Goal: Obtain resource: Download file/media

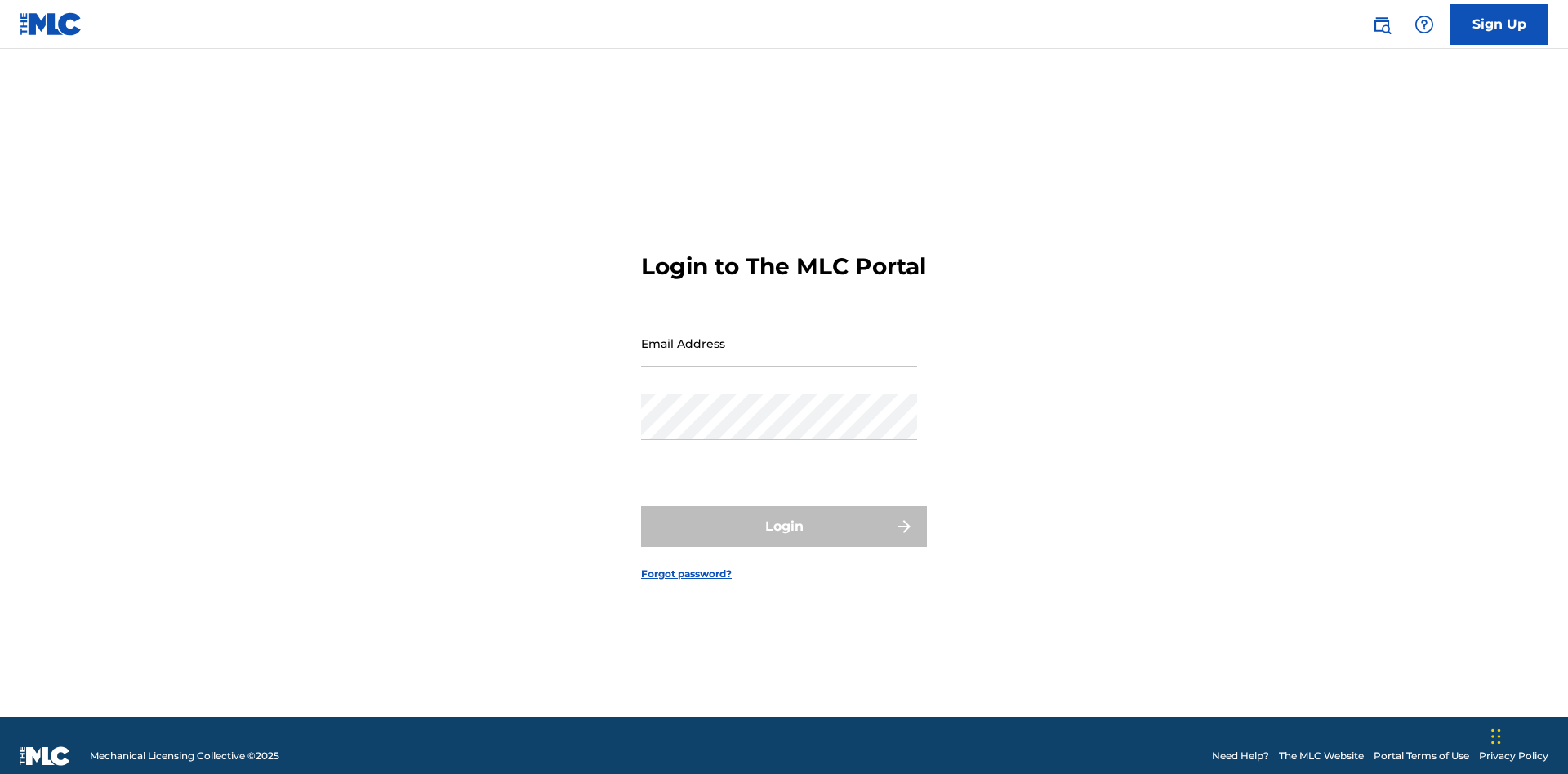
scroll to position [21, 0]
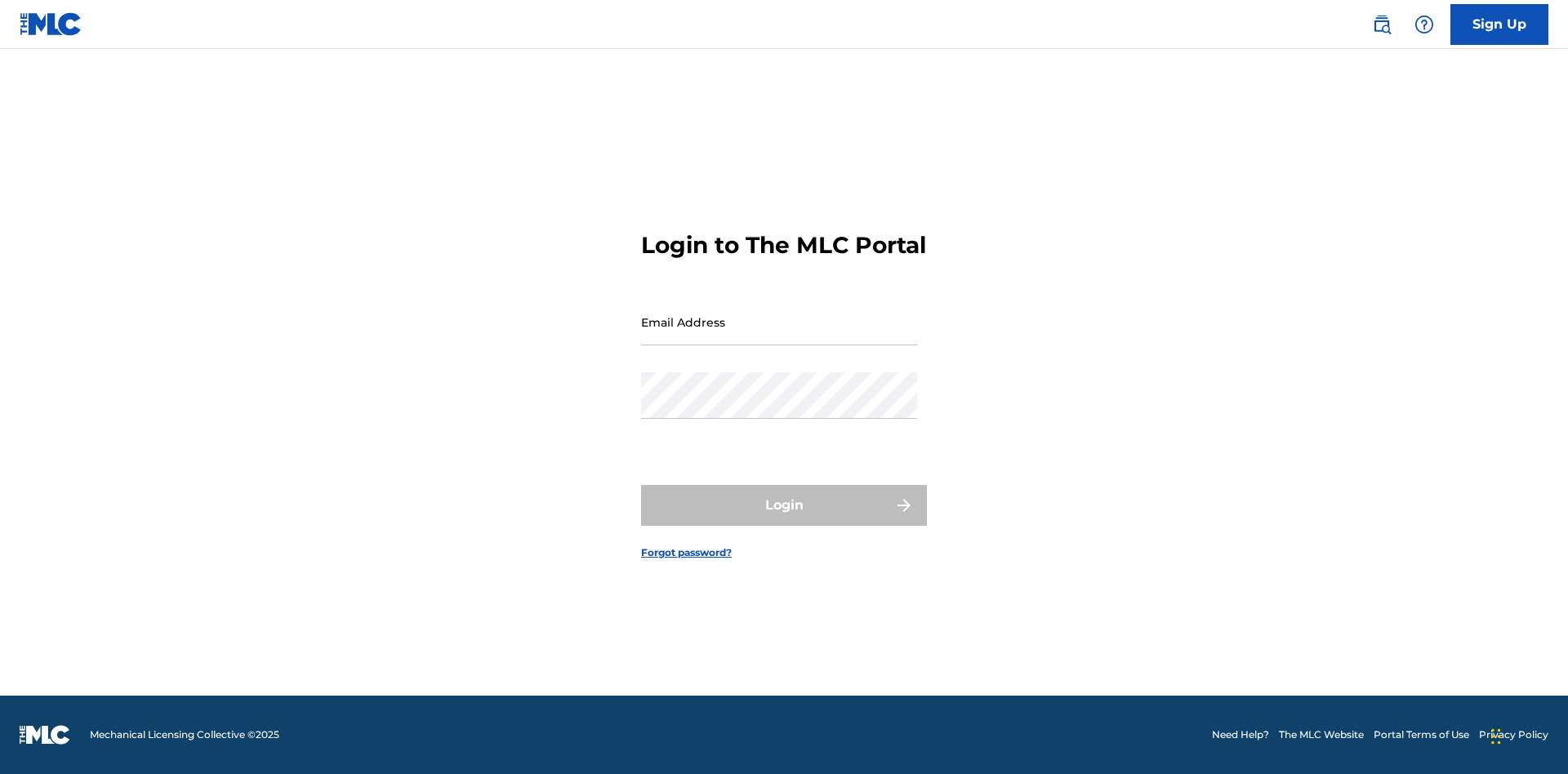
click at [780, 335] on input "Email Address" at bounding box center [779, 322] width 276 height 46
type input "[EMAIL_ADDRESS][DOMAIN_NAME]"
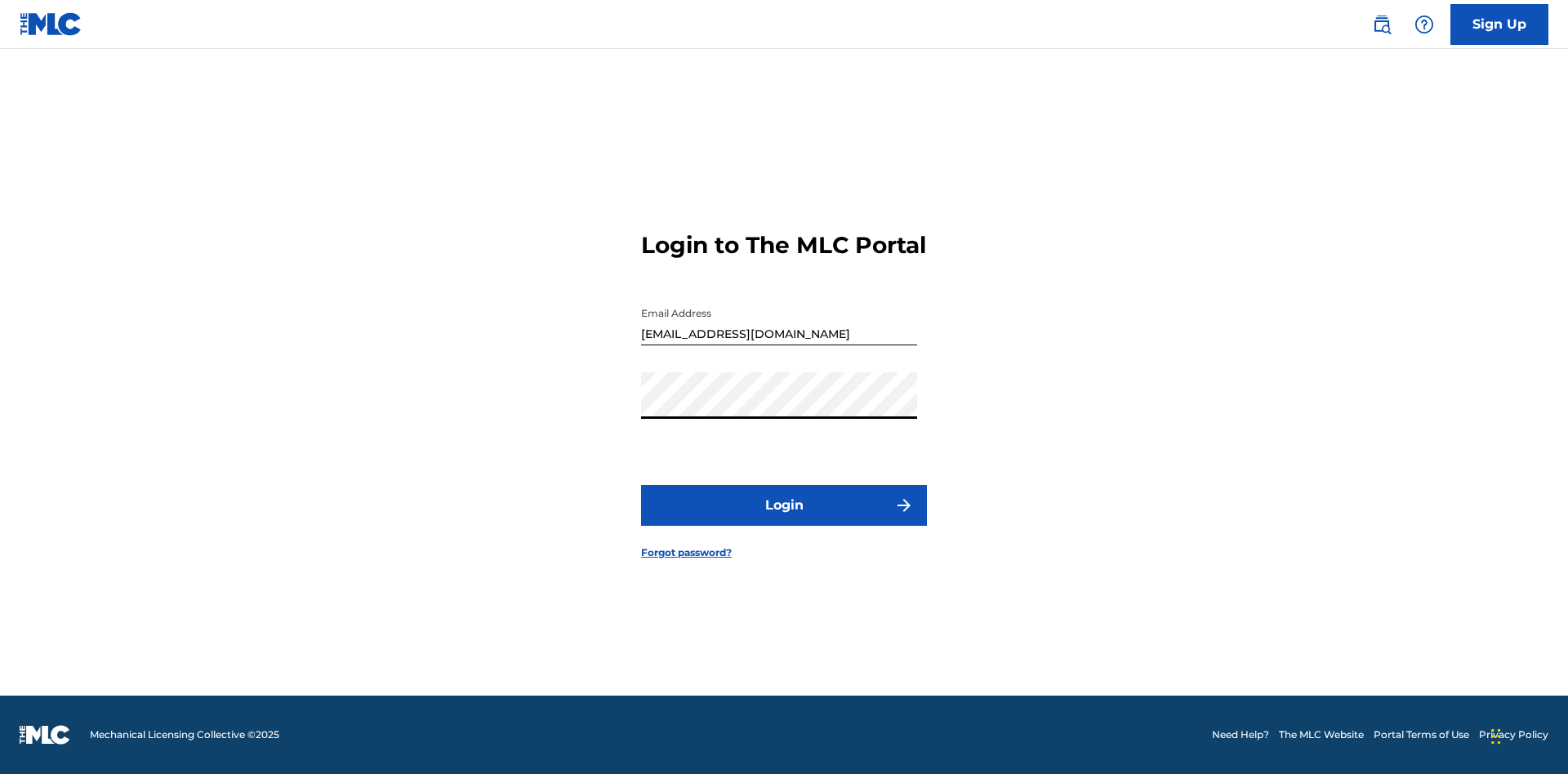
click at [784, 520] on button "Login" at bounding box center [783, 505] width 286 height 41
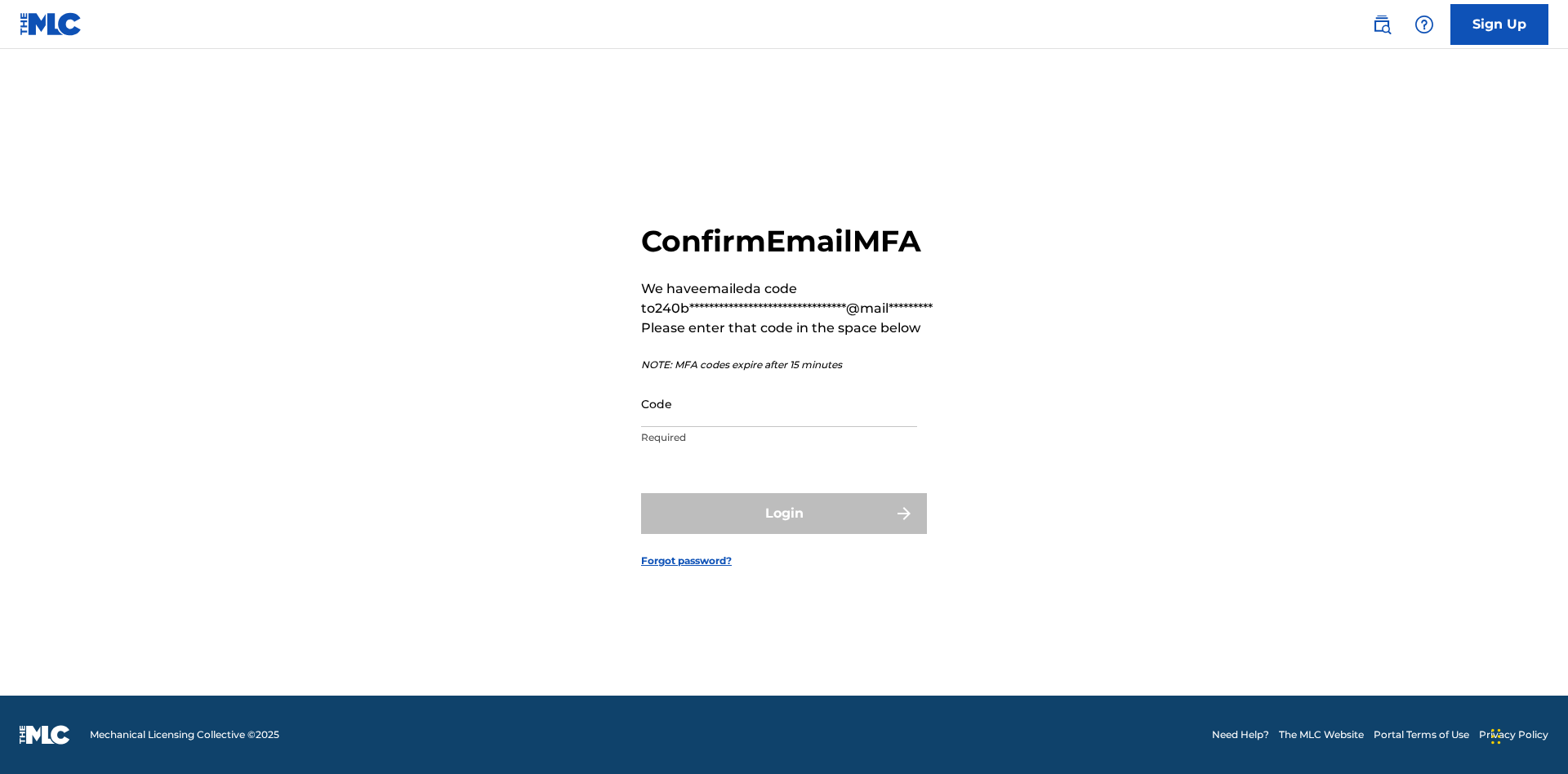
click at [780, 403] on input "Code" at bounding box center [779, 404] width 276 height 46
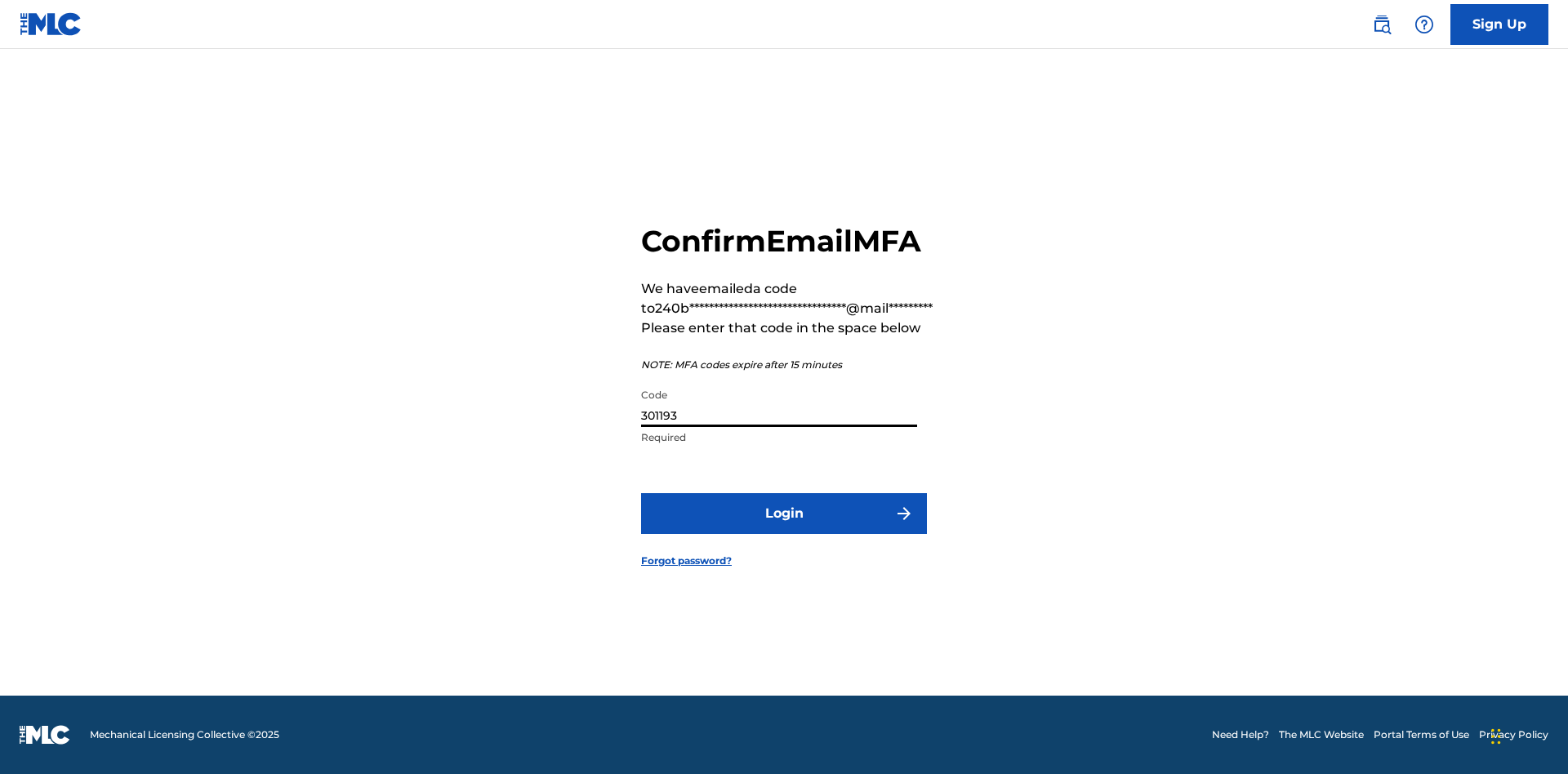
type input "301193"
click at [784, 512] on button "Login" at bounding box center [783, 513] width 286 height 41
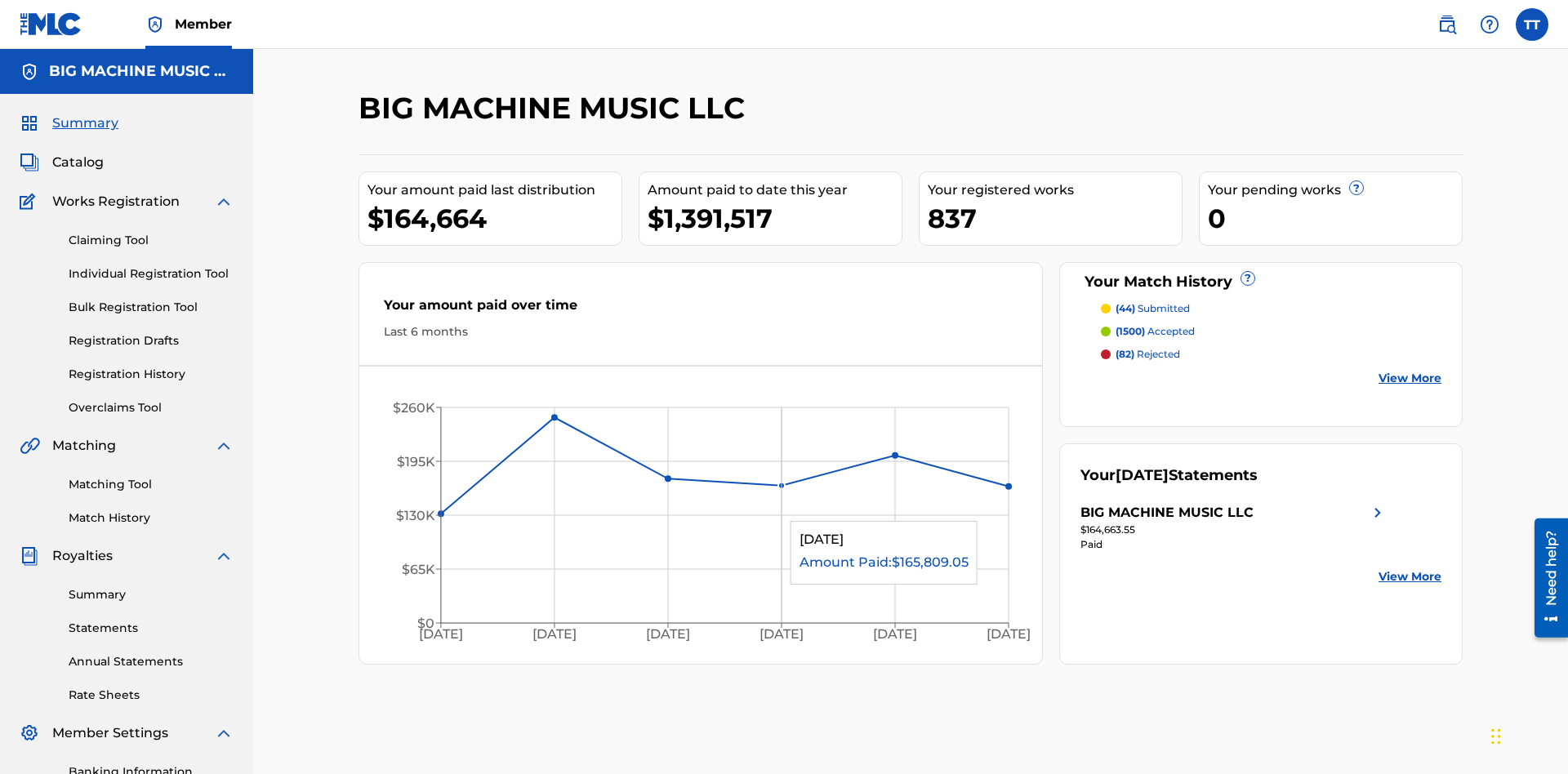
scroll to position [54, 0]
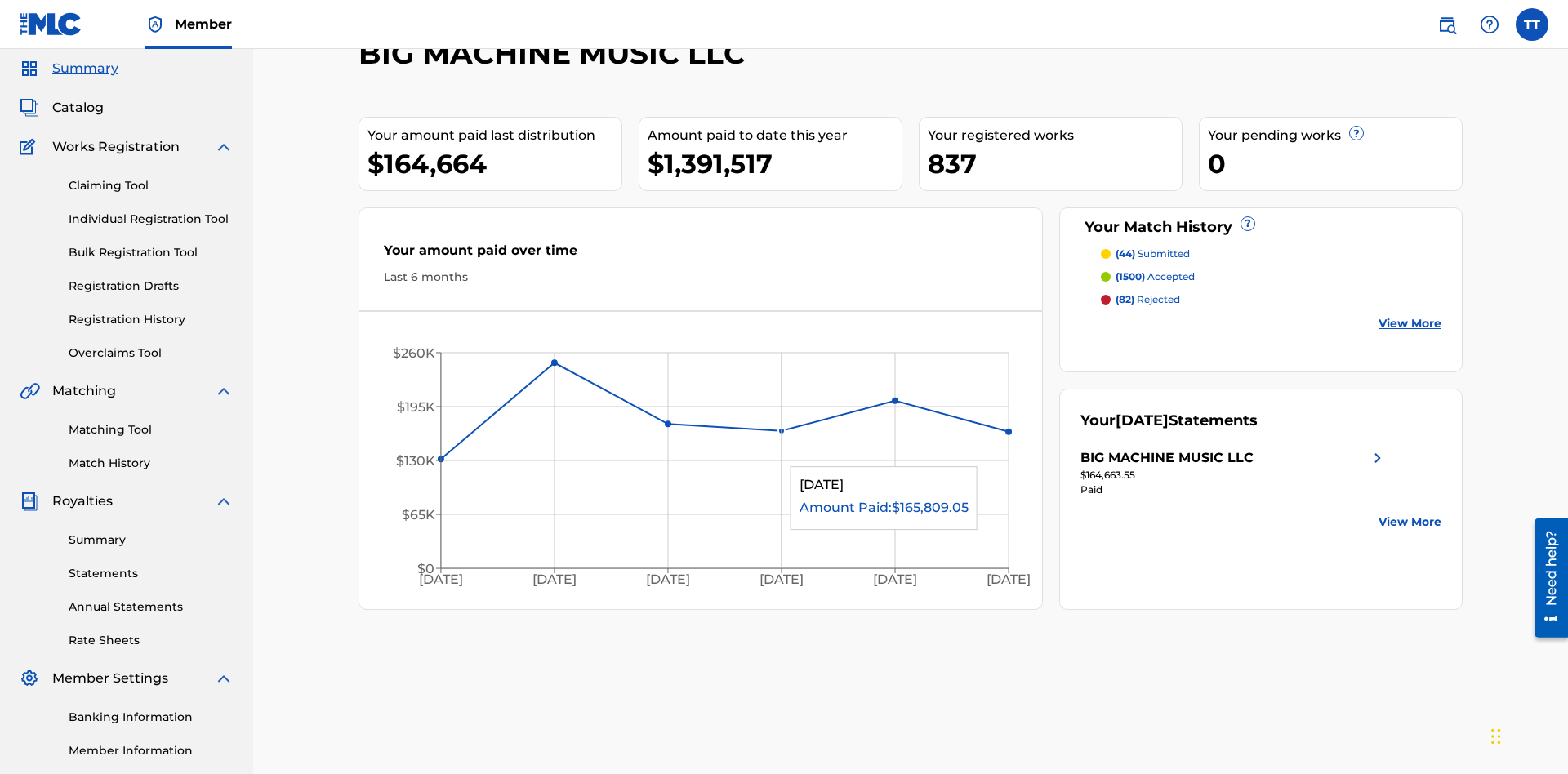
click at [77, 108] on span "Catalog" at bounding box center [78, 108] width 52 height 20
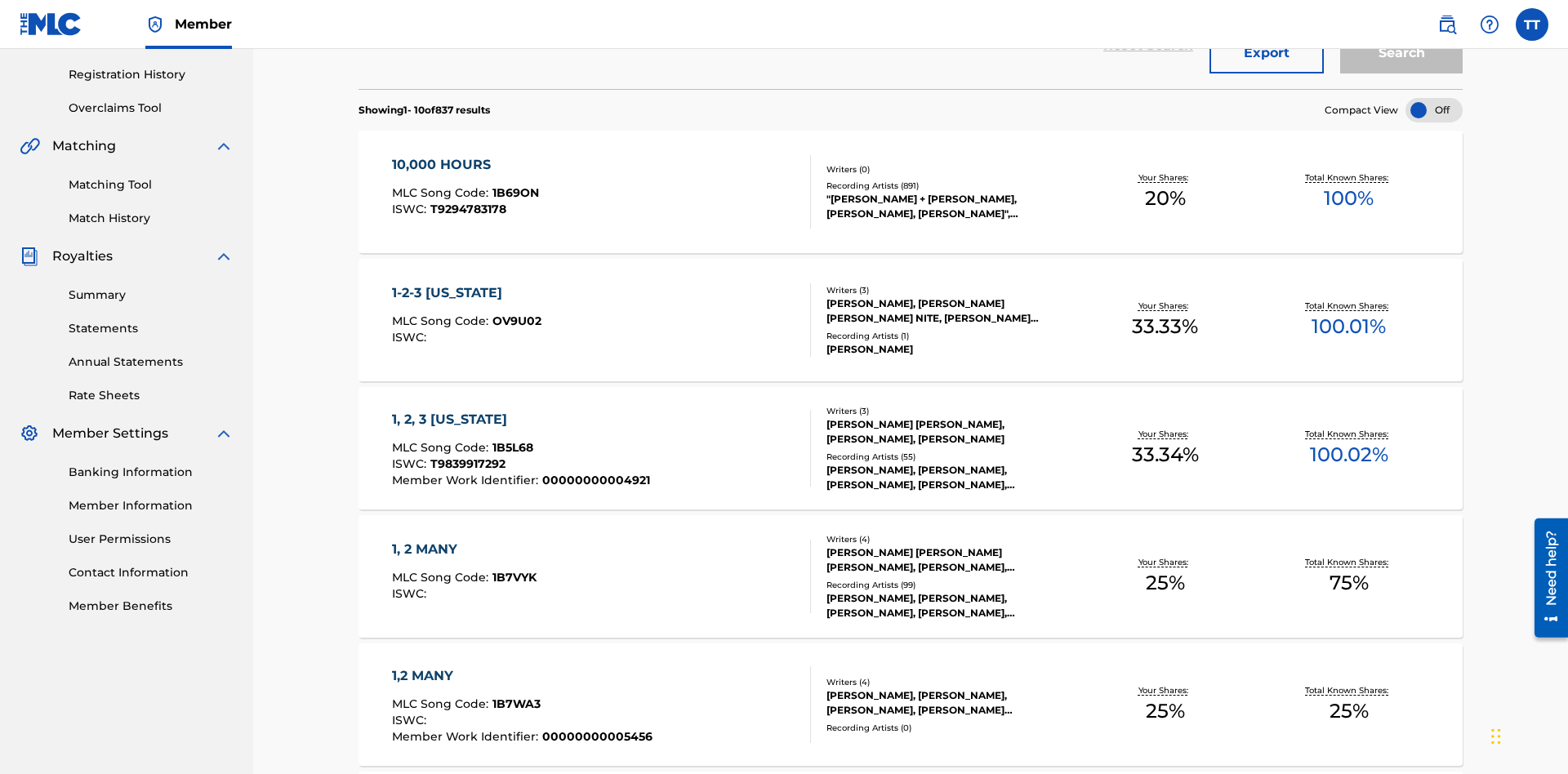
scroll to position [234, 0]
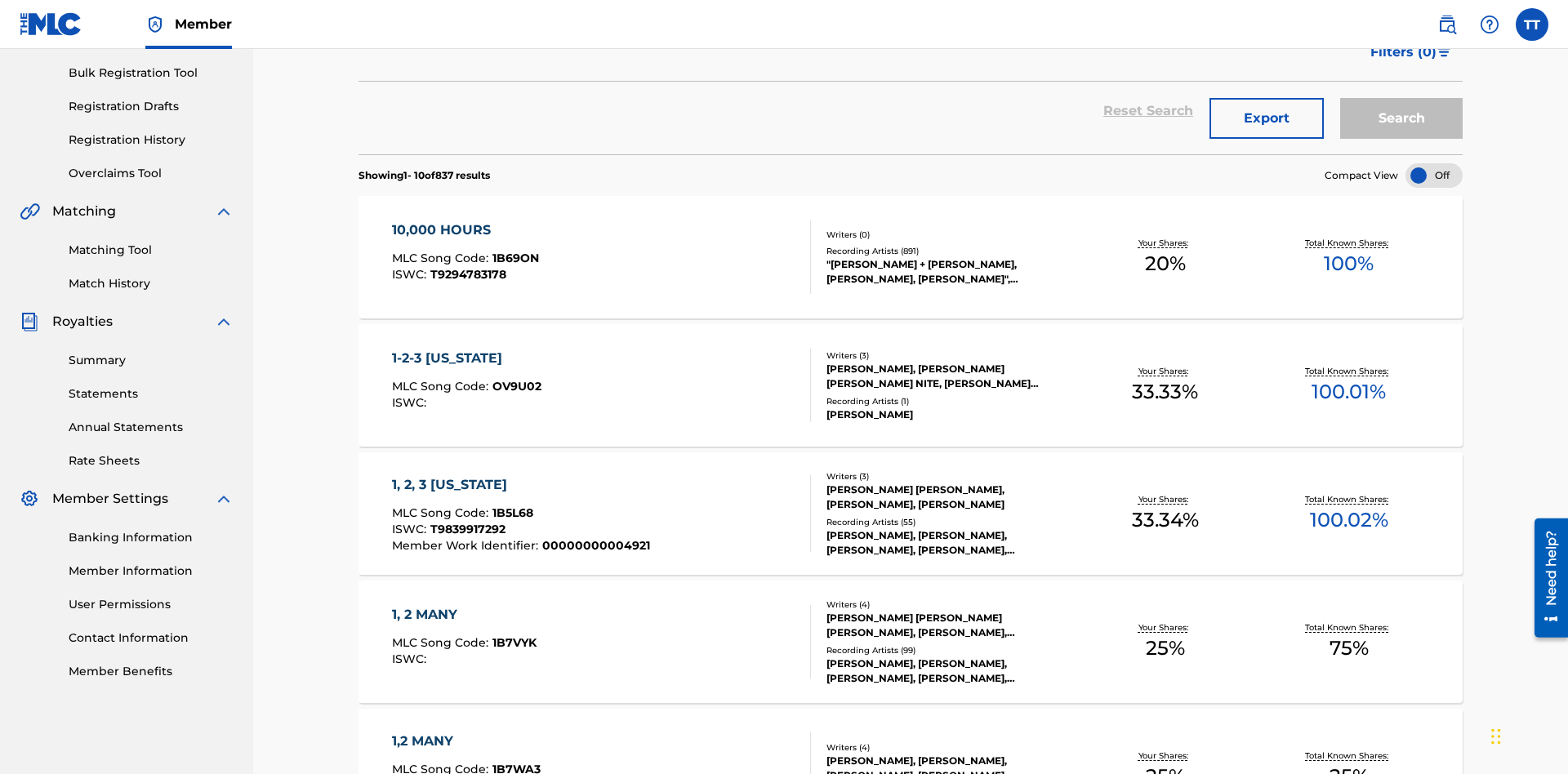
click at [1266, 118] on button "Export" at bounding box center [1266, 118] width 114 height 41
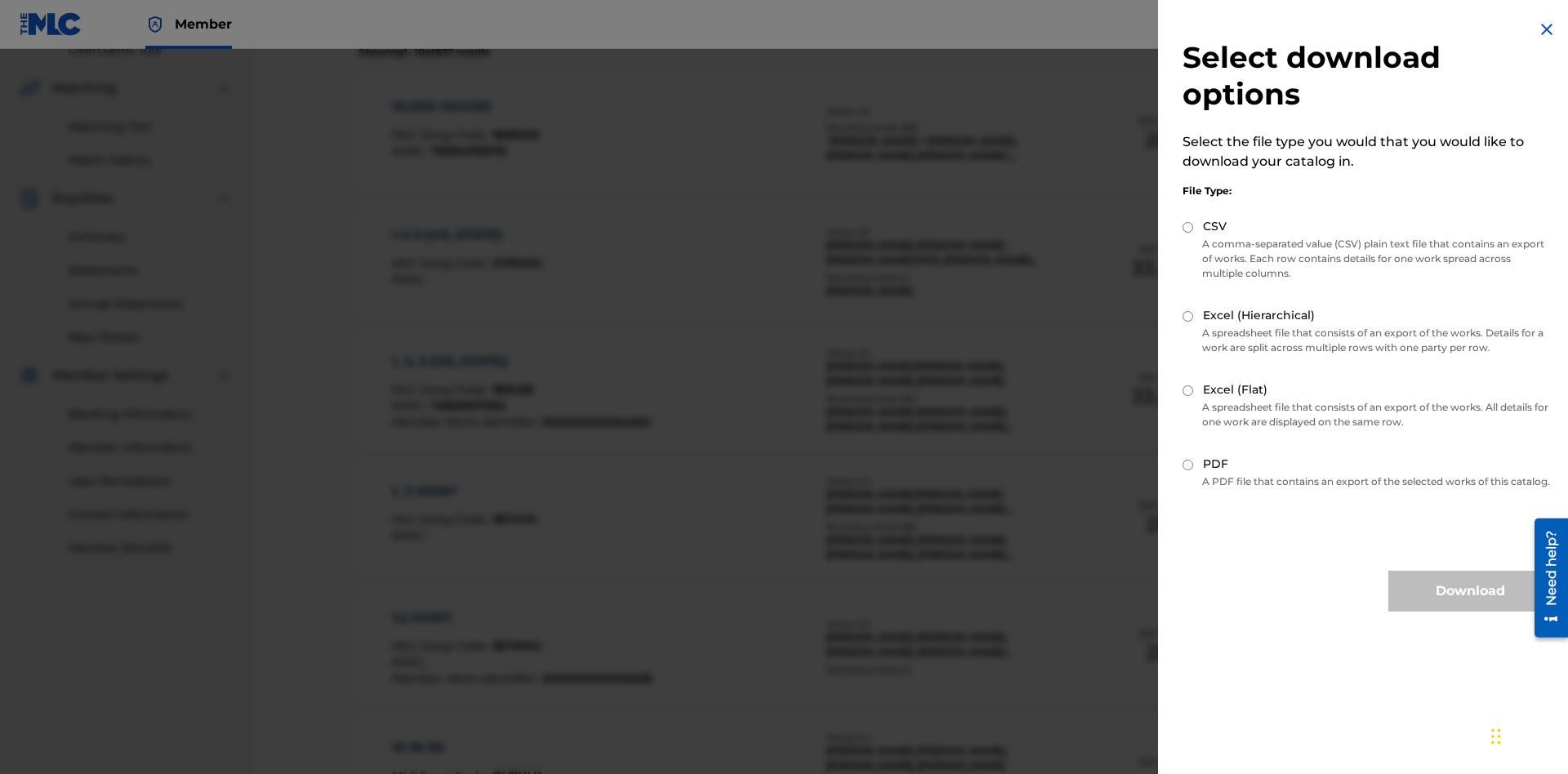
click at [1188, 227] on input "CSV" at bounding box center [1188, 228] width 11 height 11
radio input "true"
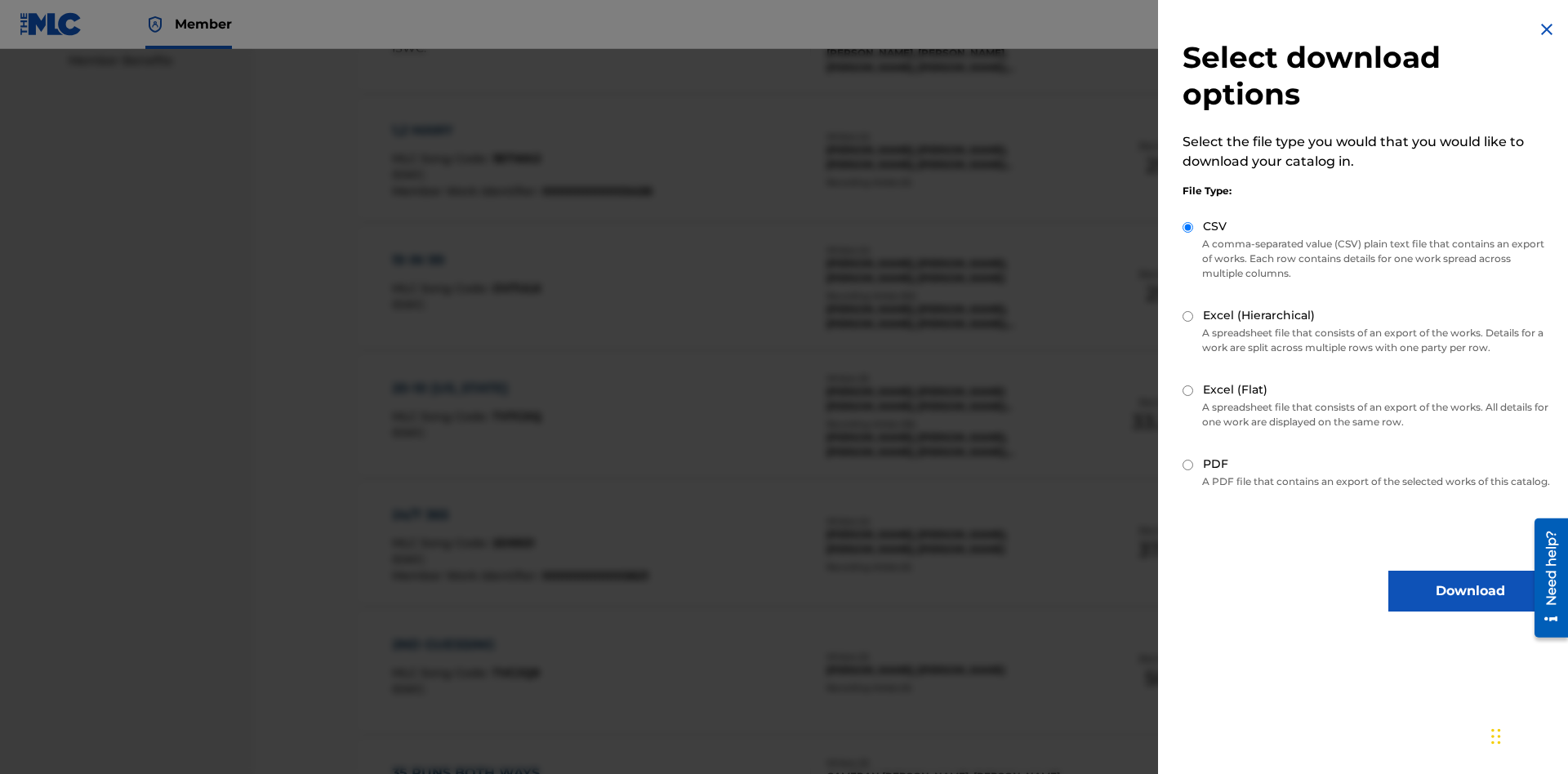
click at [1470, 606] on button "Download" at bounding box center [1470, 592] width 164 height 41
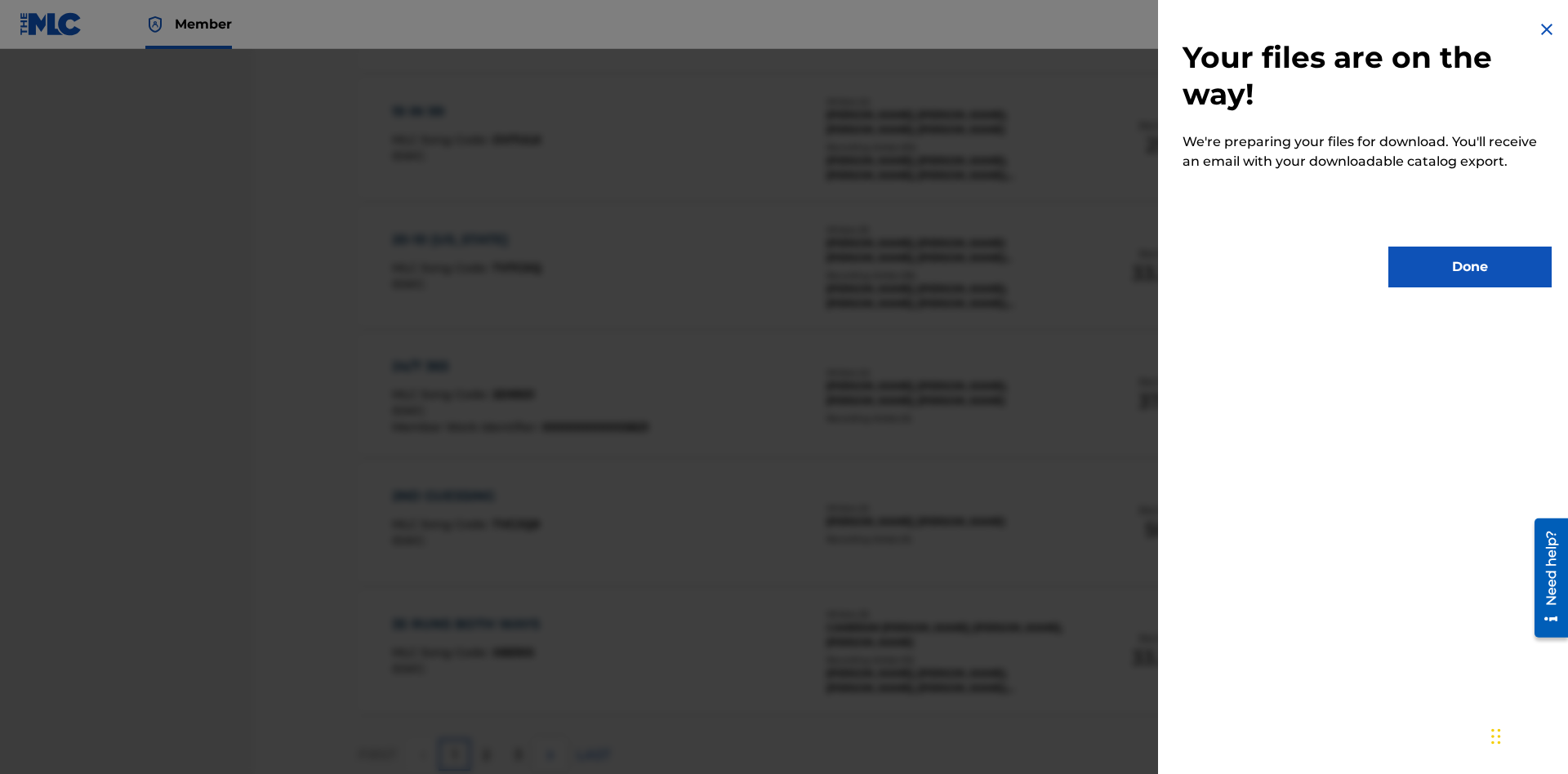
click at [1470, 267] on button "Done" at bounding box center [1470, 267] width 164 height 41
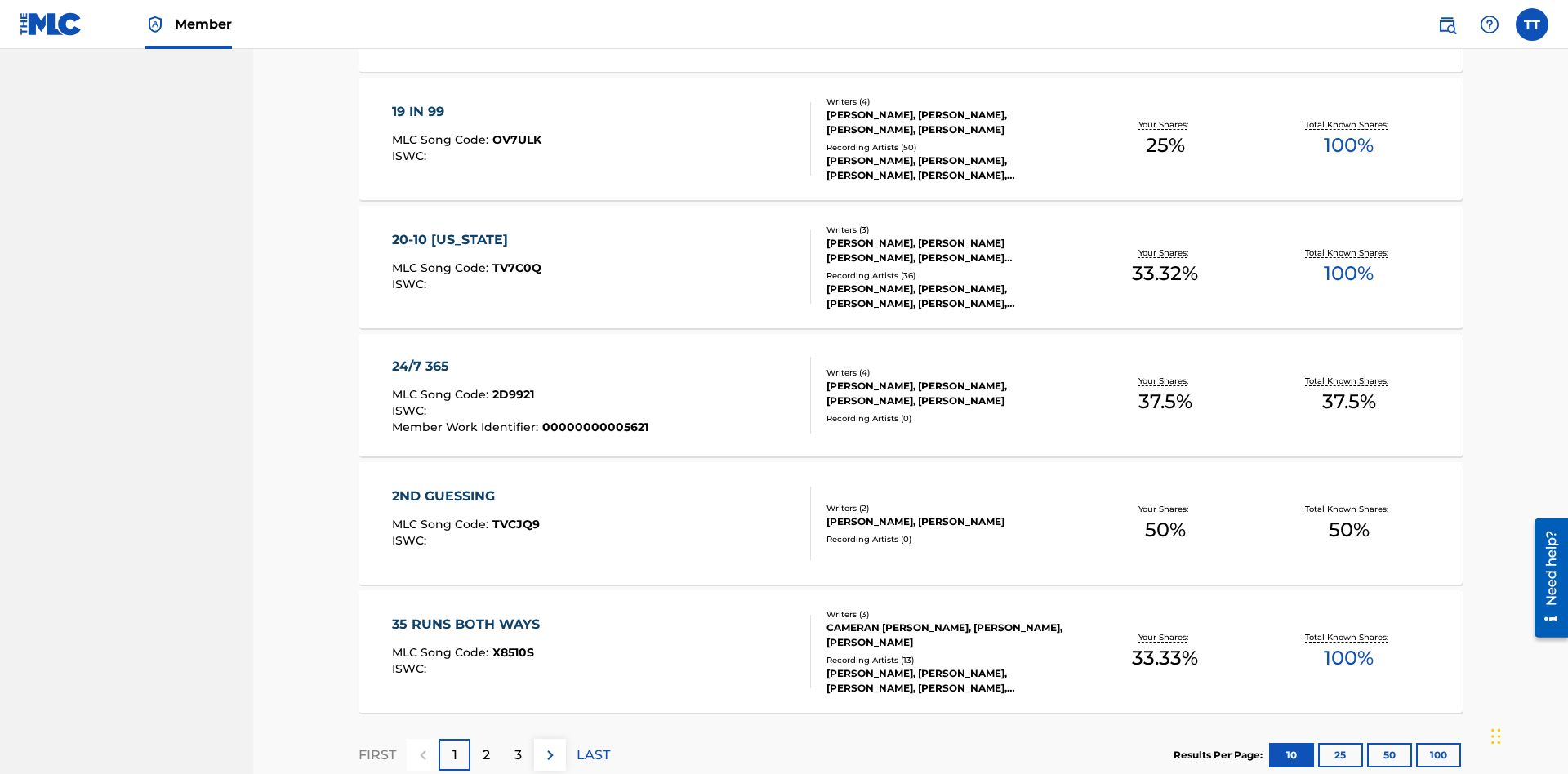
scroll to position [65, 0]
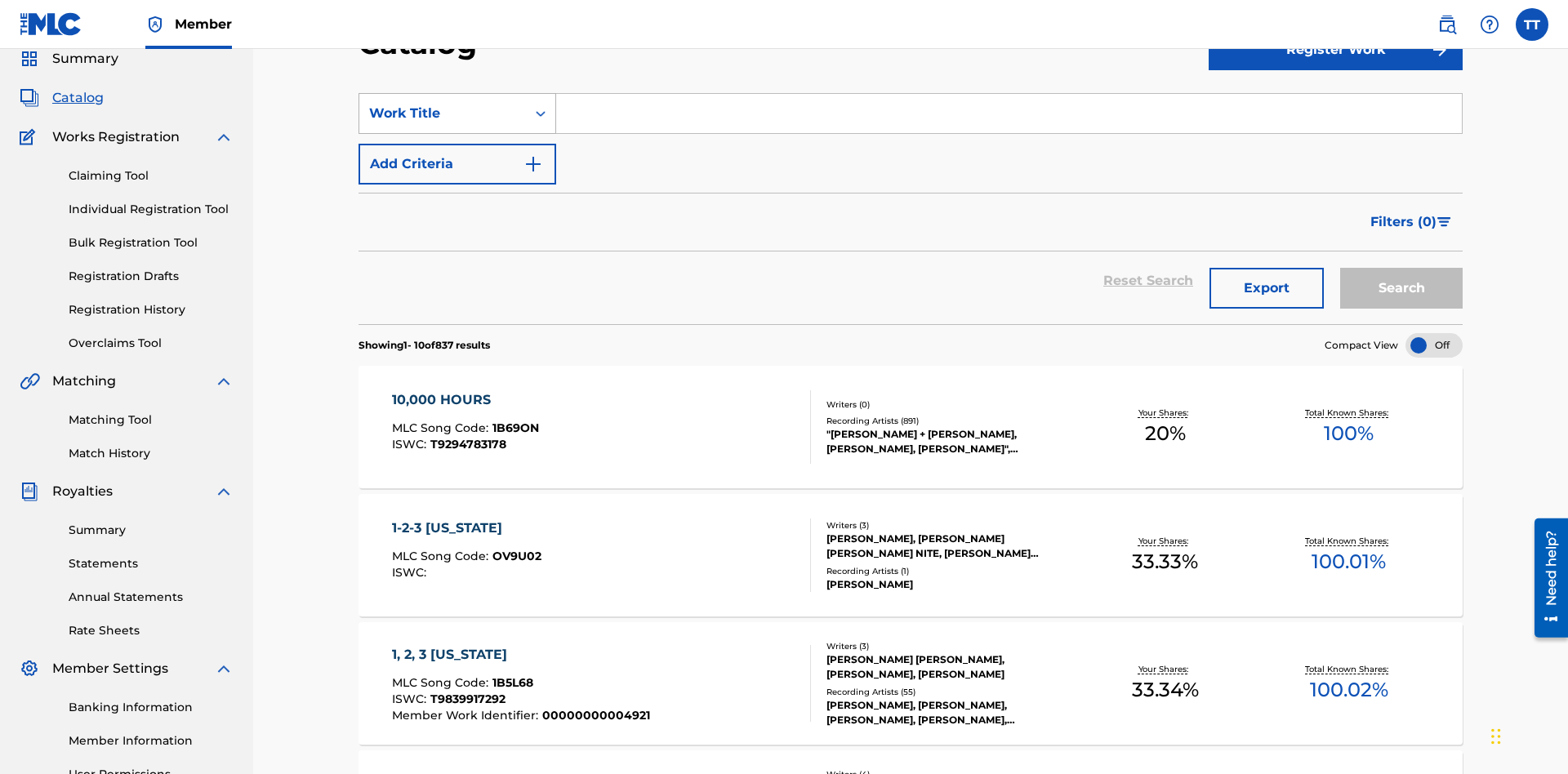
click at [442, 114] on div "Work Title" at bounding box center [442, 114] width 147 height 20
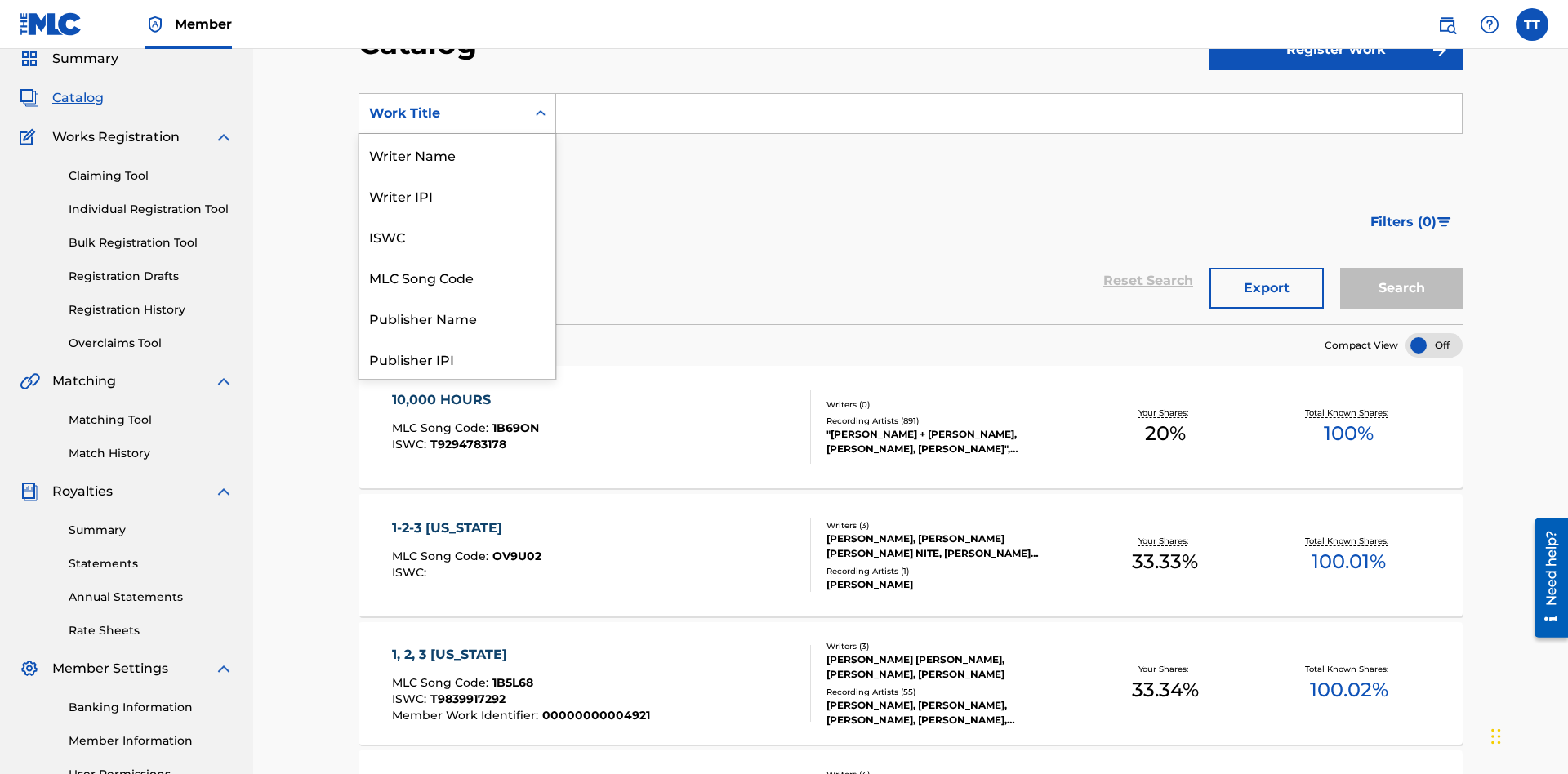
scroll to position [245, 0]
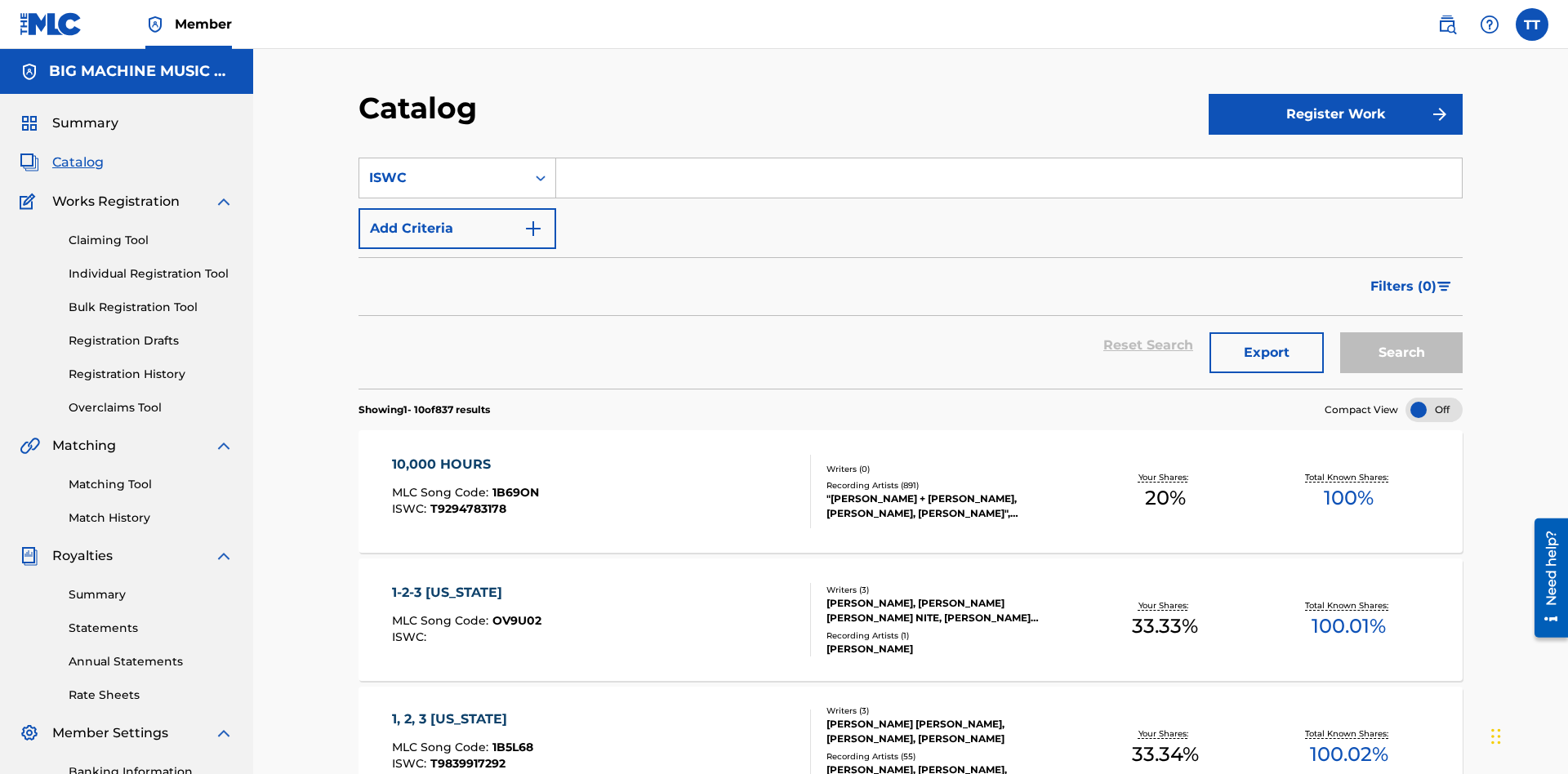
scroll to position [60, 0]
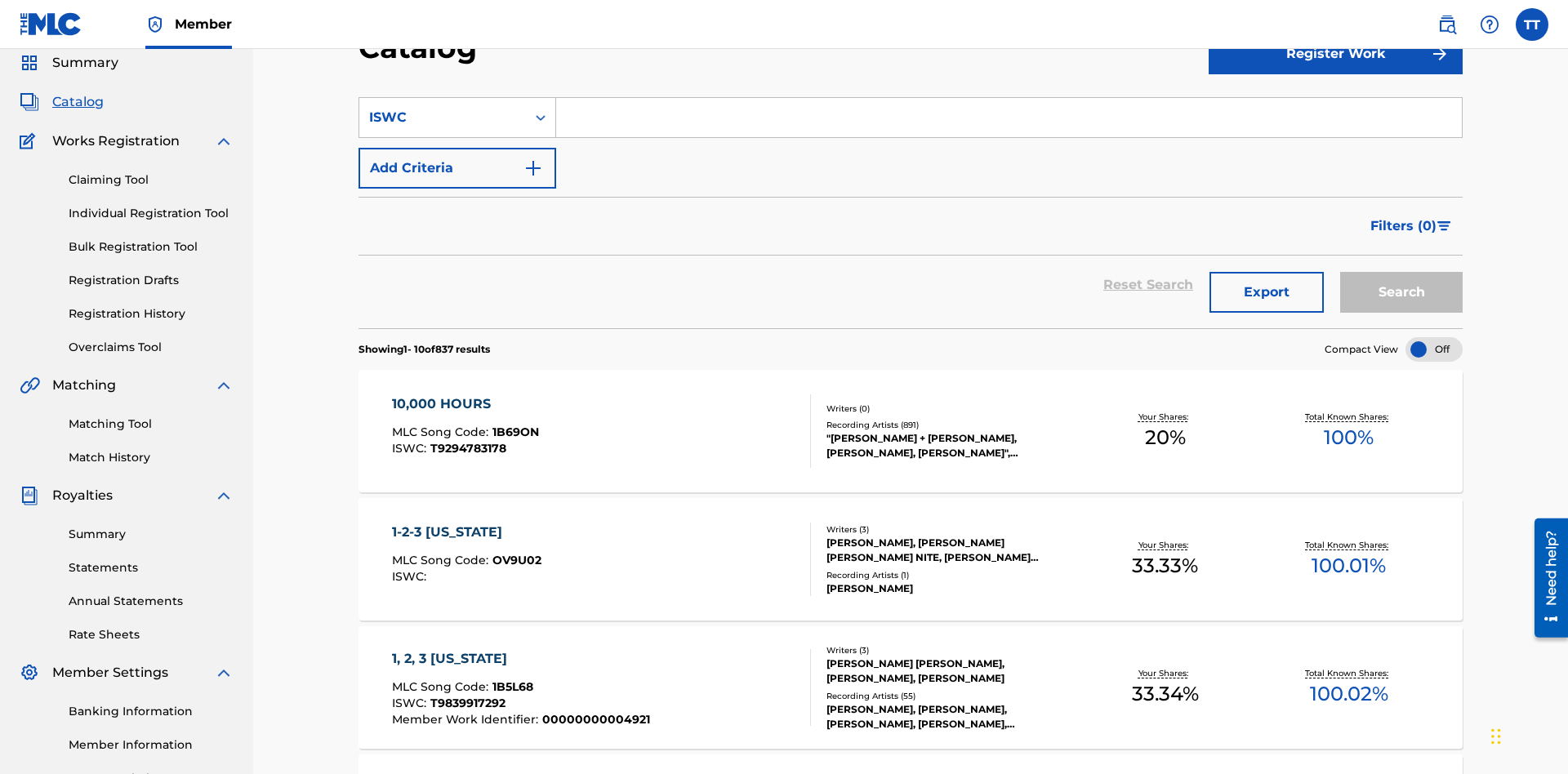
click at [1008, 117] on input "Search Form" at bounding box center [1009, 117] width 906 height 39
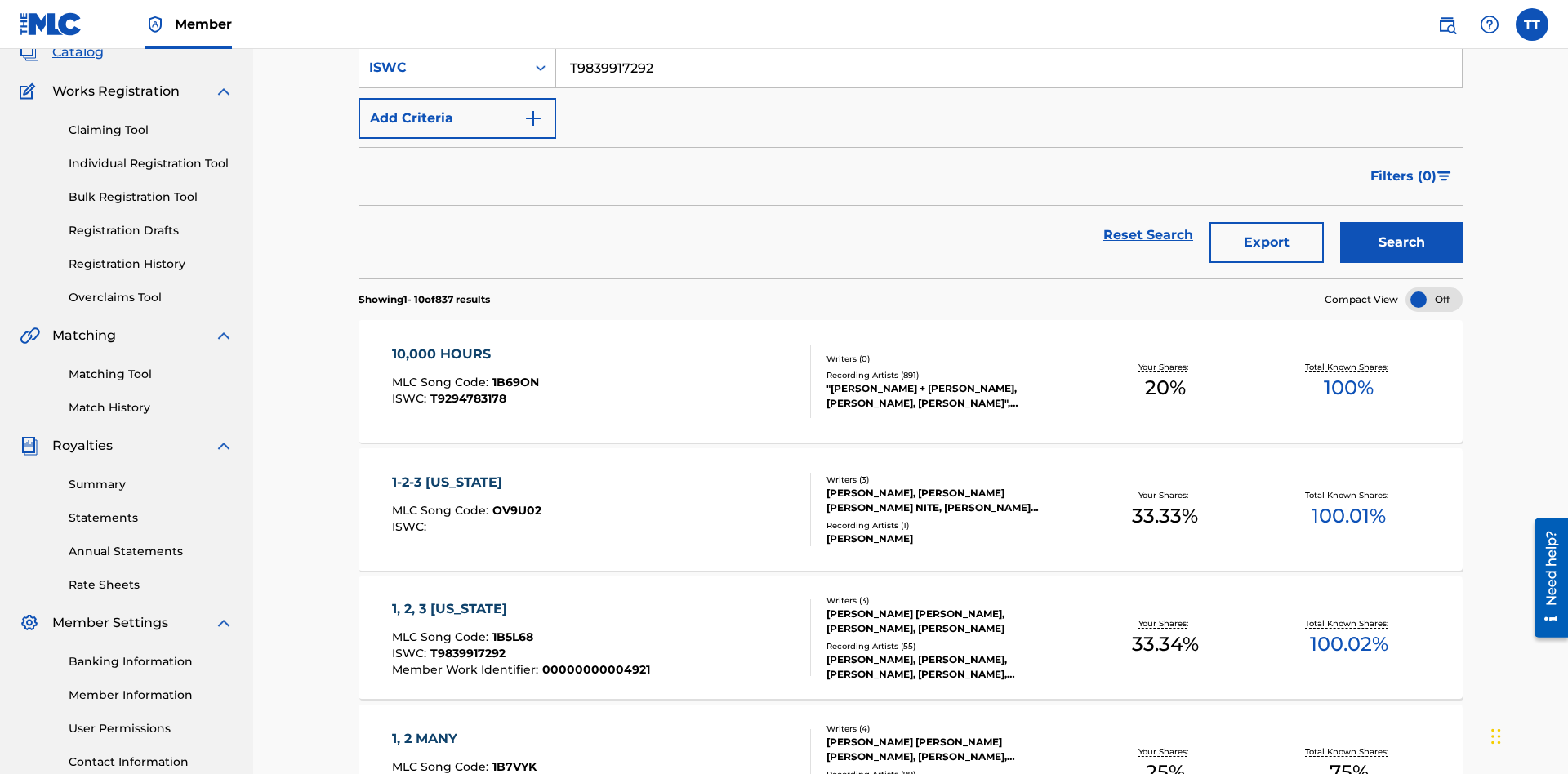
type input "T9839917292"
click at [457, 118] on button "Add Criteria" at bounding box center [457, 118] width 198 height 41
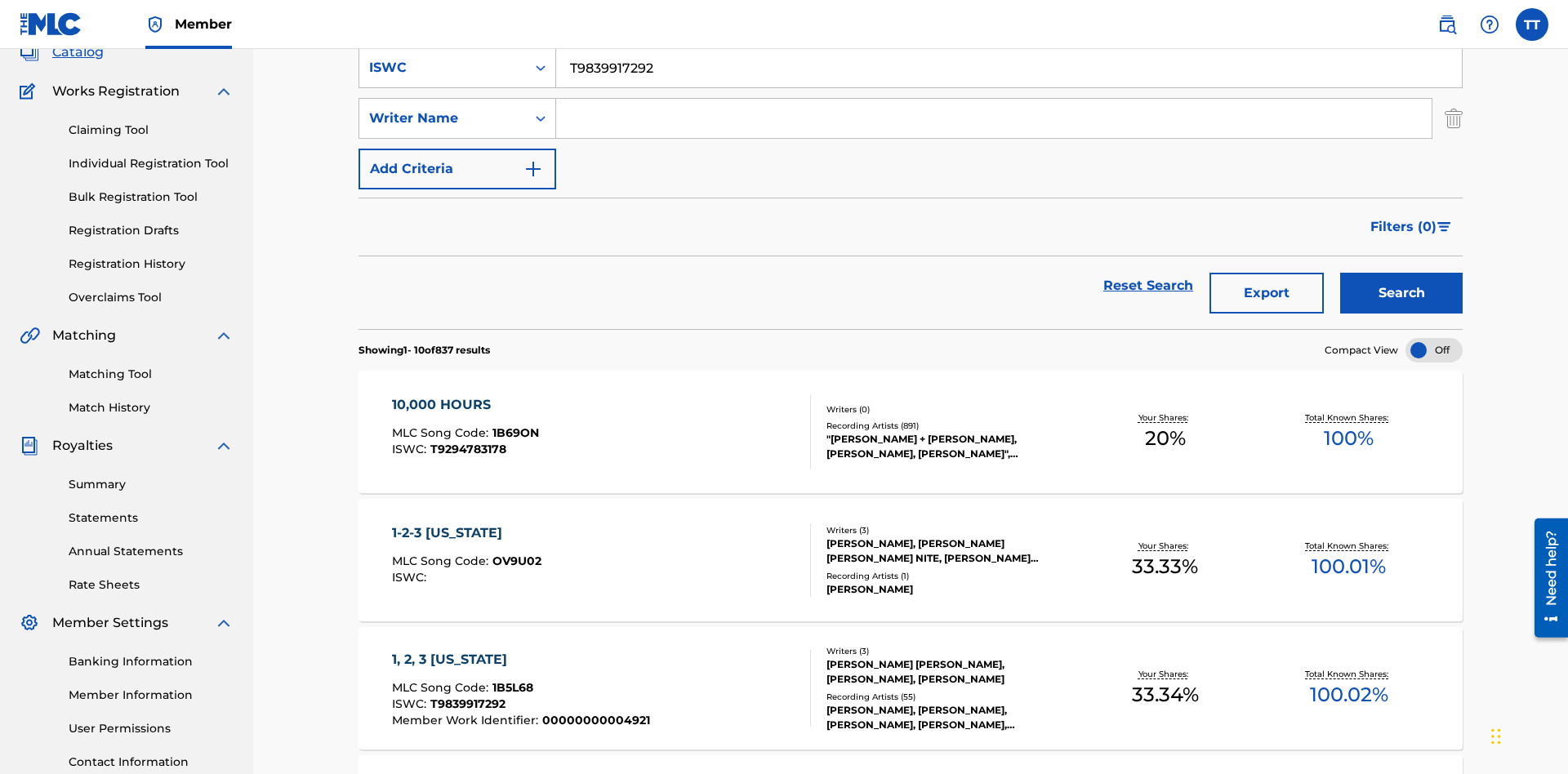
scroll to position [115, 0]
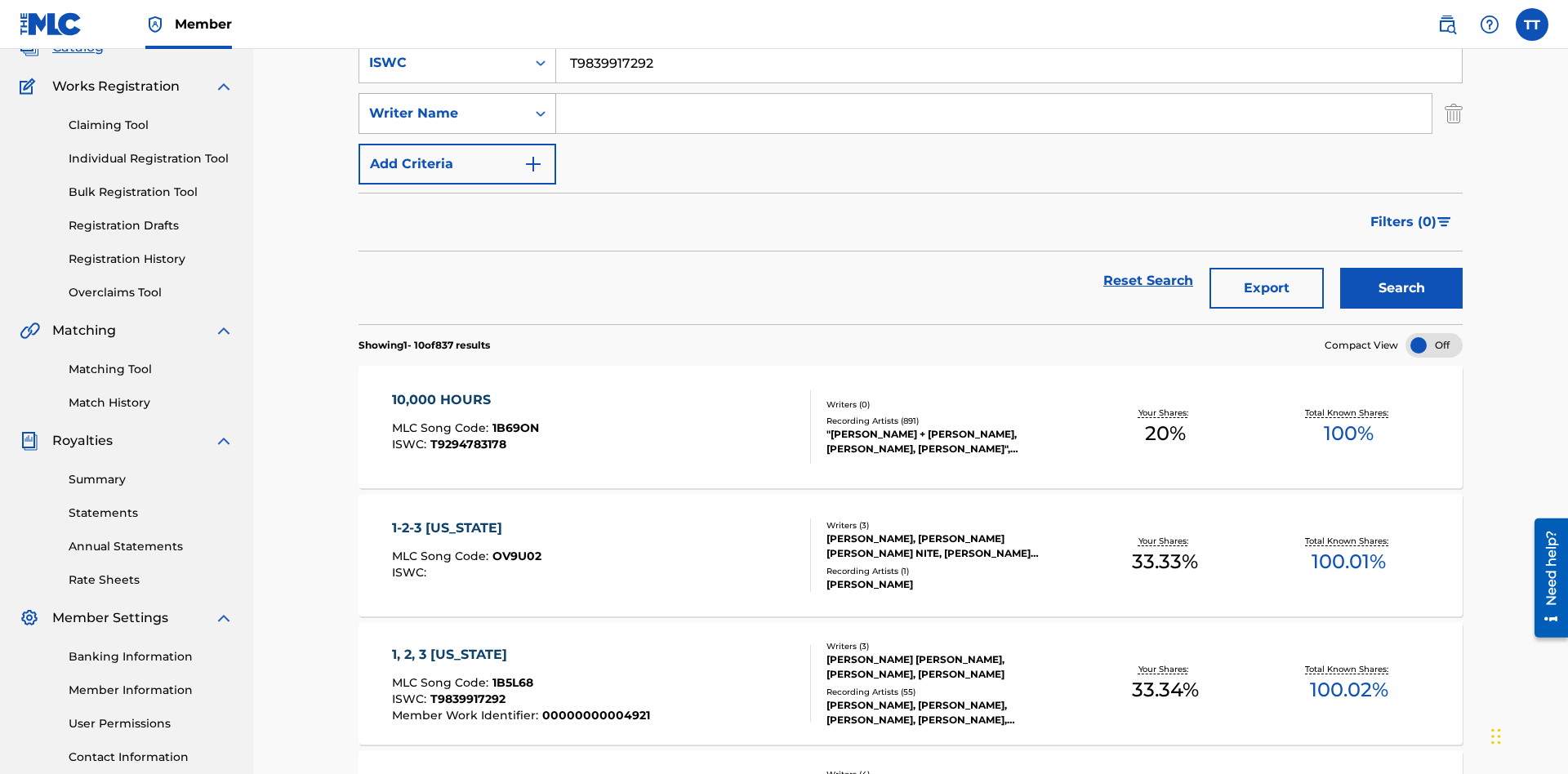
click at [442, 114] on div "Writer Name" at bounding box center [442, 114] width 147 height 20
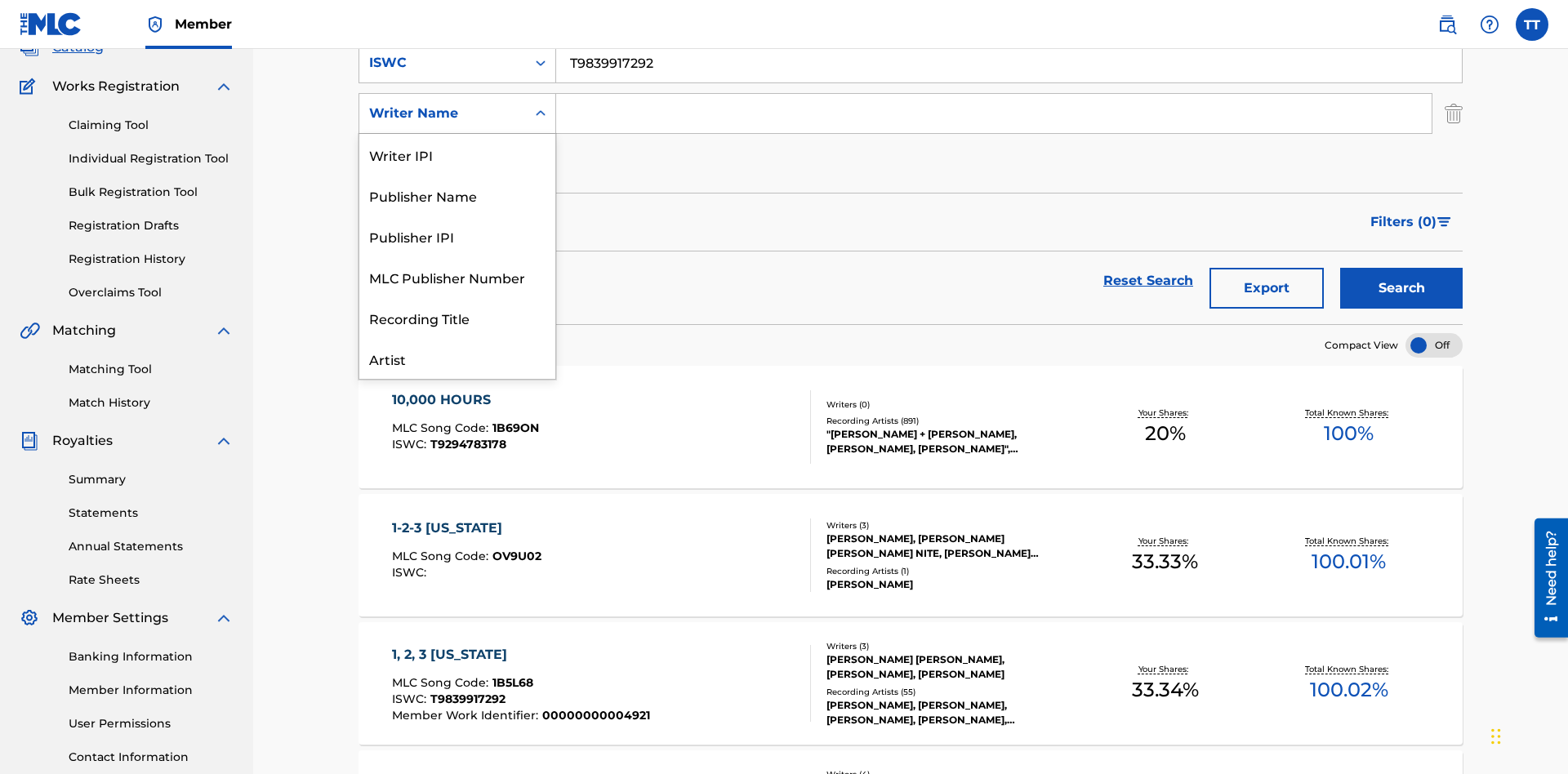
scroll to position [82, 0]
click at [457, 134] on div "Publisher Name" at bounding box center [457, 114] width 196 height 41
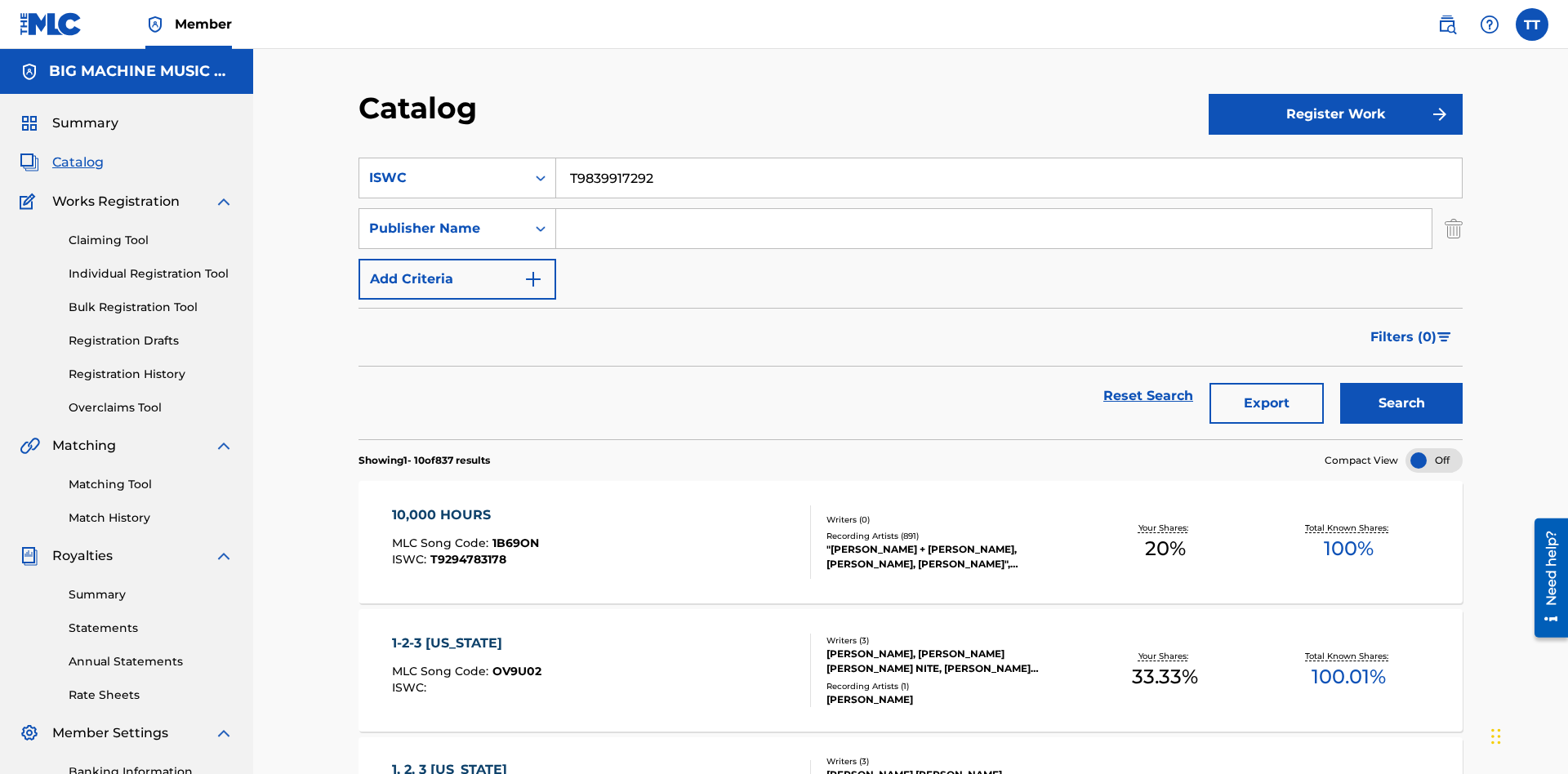
scroll to position [111, 0]
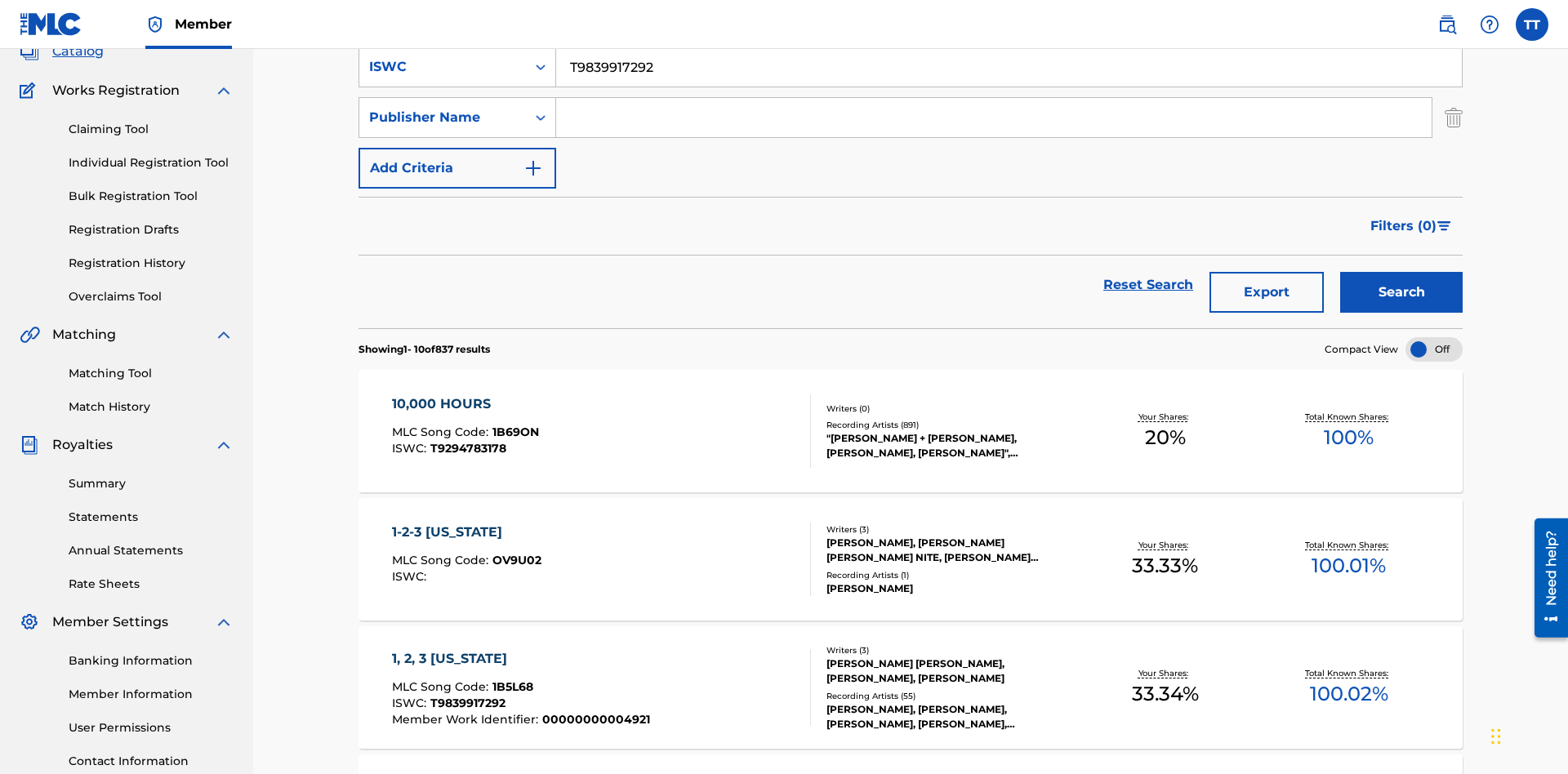
click at [994, 117] on input "Search Form" at bounding box center [994, 117] width 876 height 39
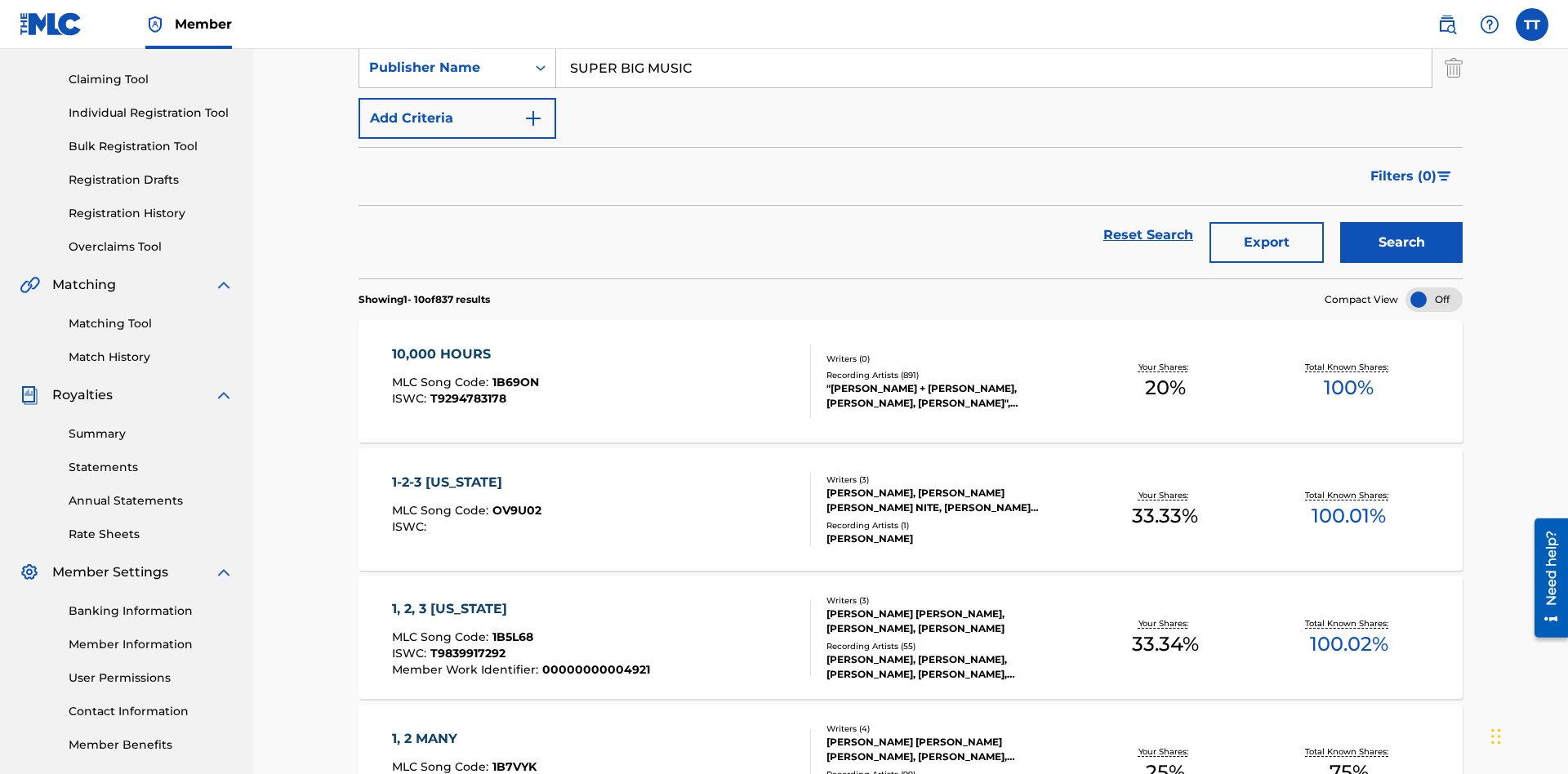
type input "SUPER BIG MUSIC"
click at [457, 118] on button "Add Criteria" at bounding box center [457, 118] width 198 height 41
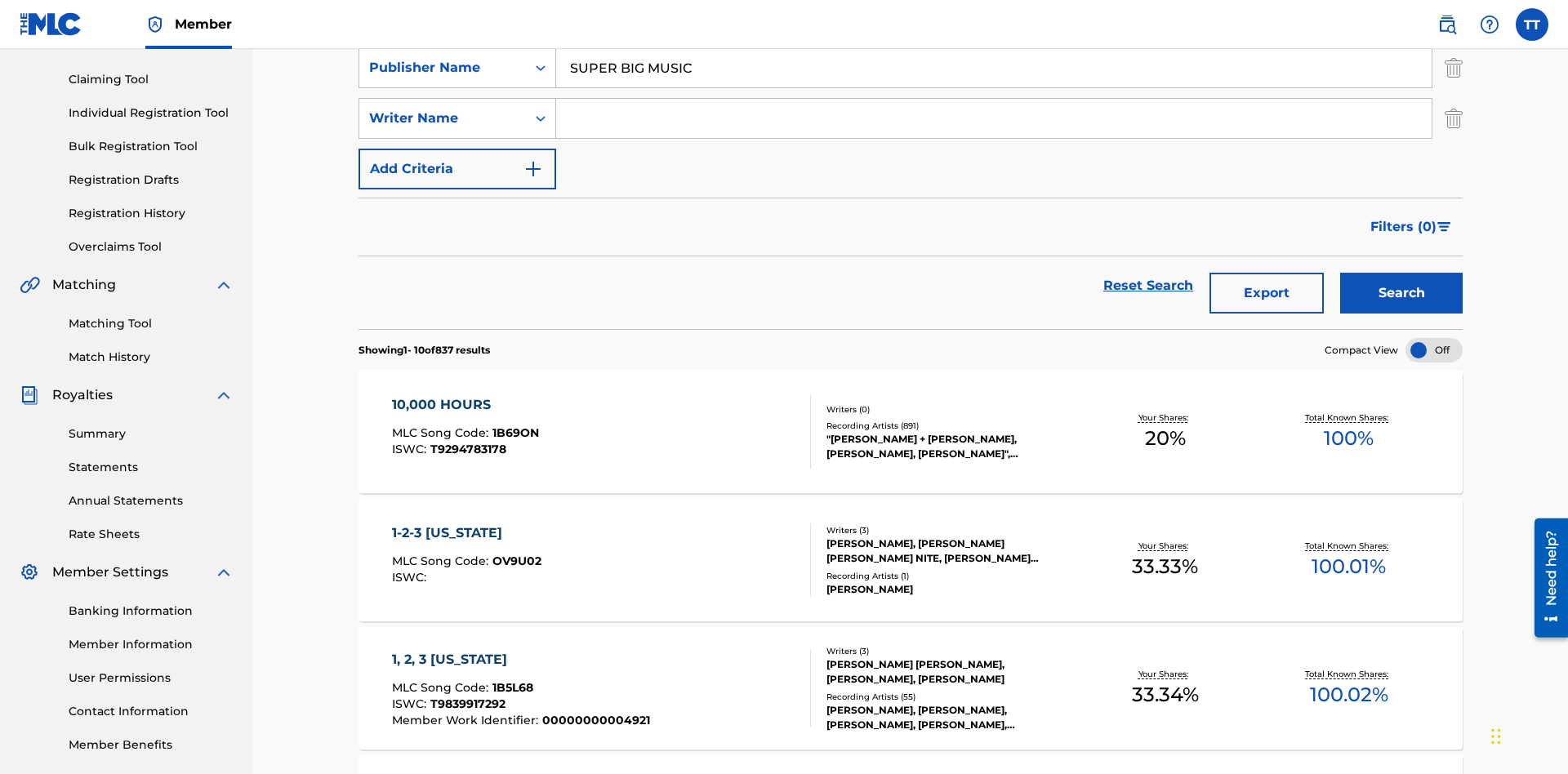
scroll to position [165, 0]
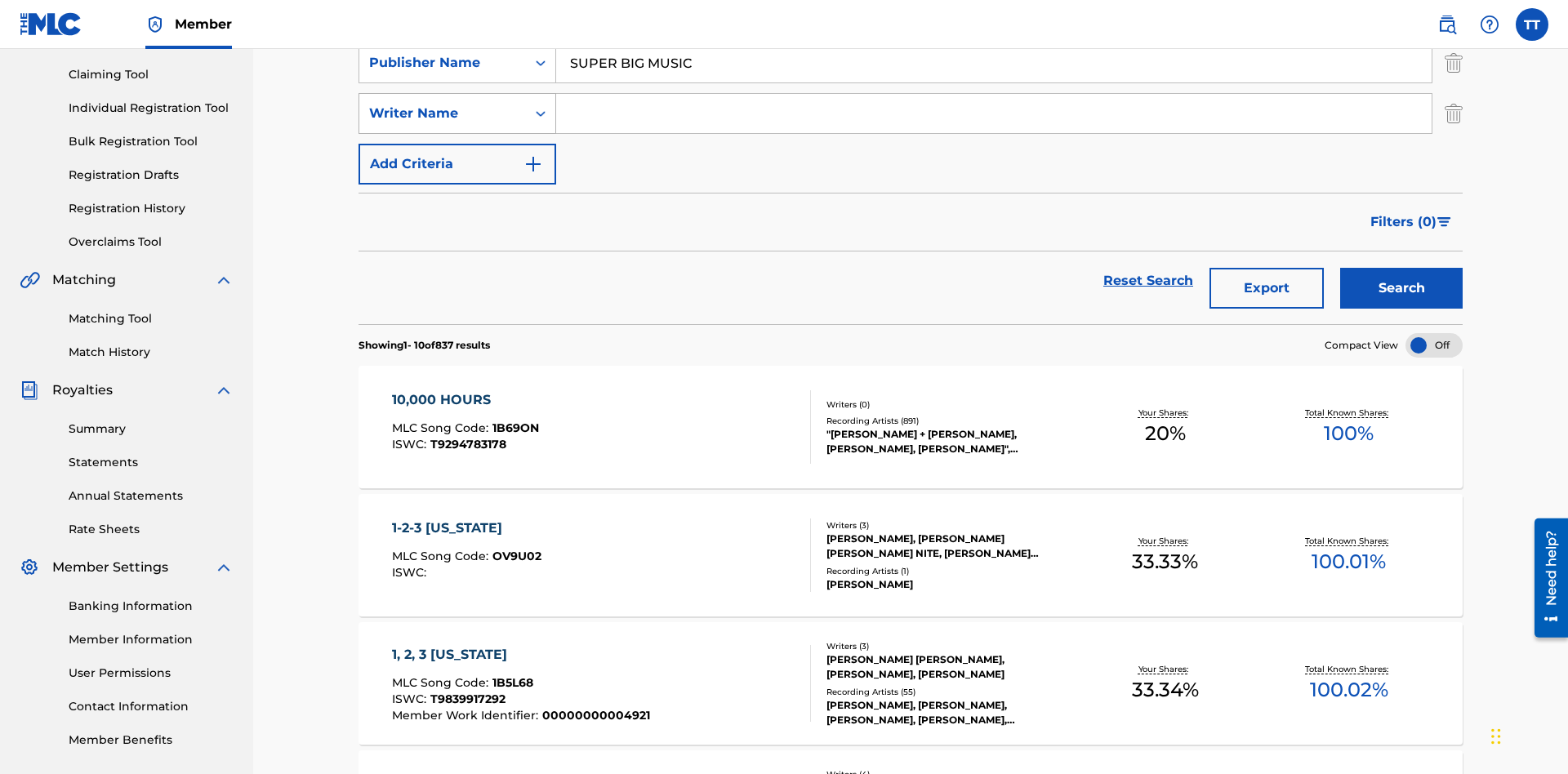
click at [442, 114] on div "Writer Name" at bounding box center [442, 114] width 147 height 20
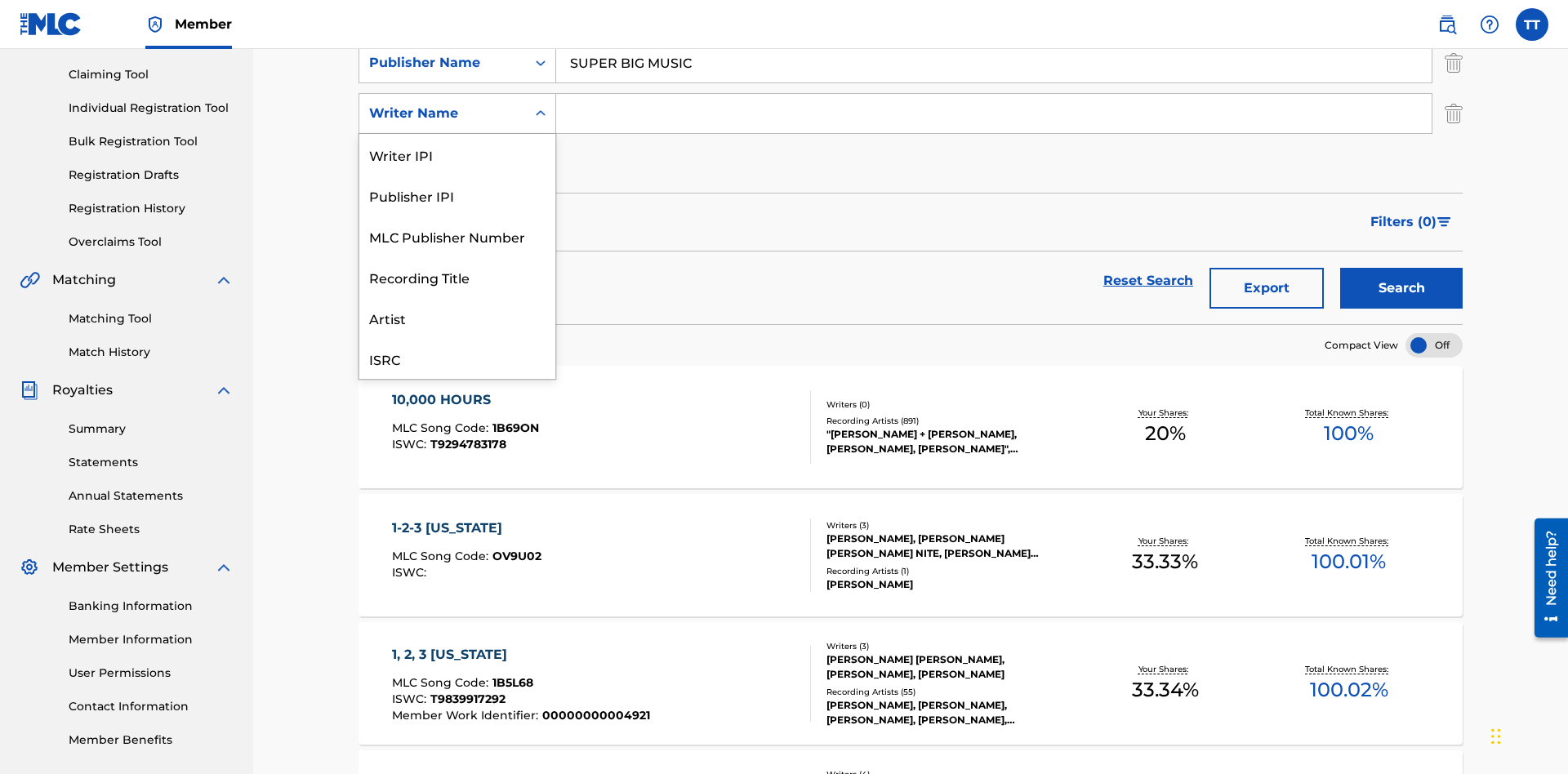
scroll to position [41, 0]
click at [457, 195] on div "MLC Publisher Number" at bounding box center [457, 195] width 196 height 41
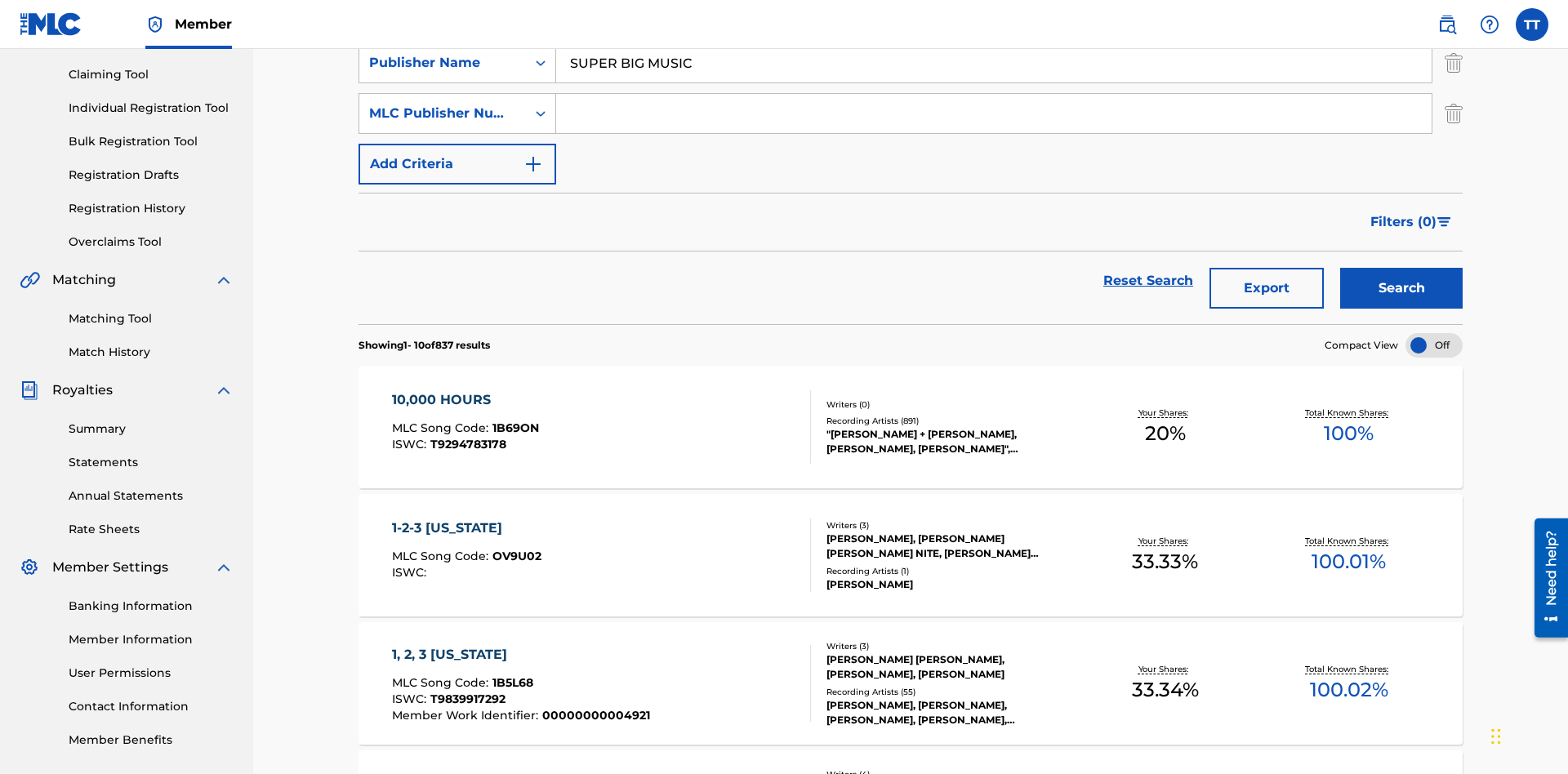
scroll to position [162, 0]
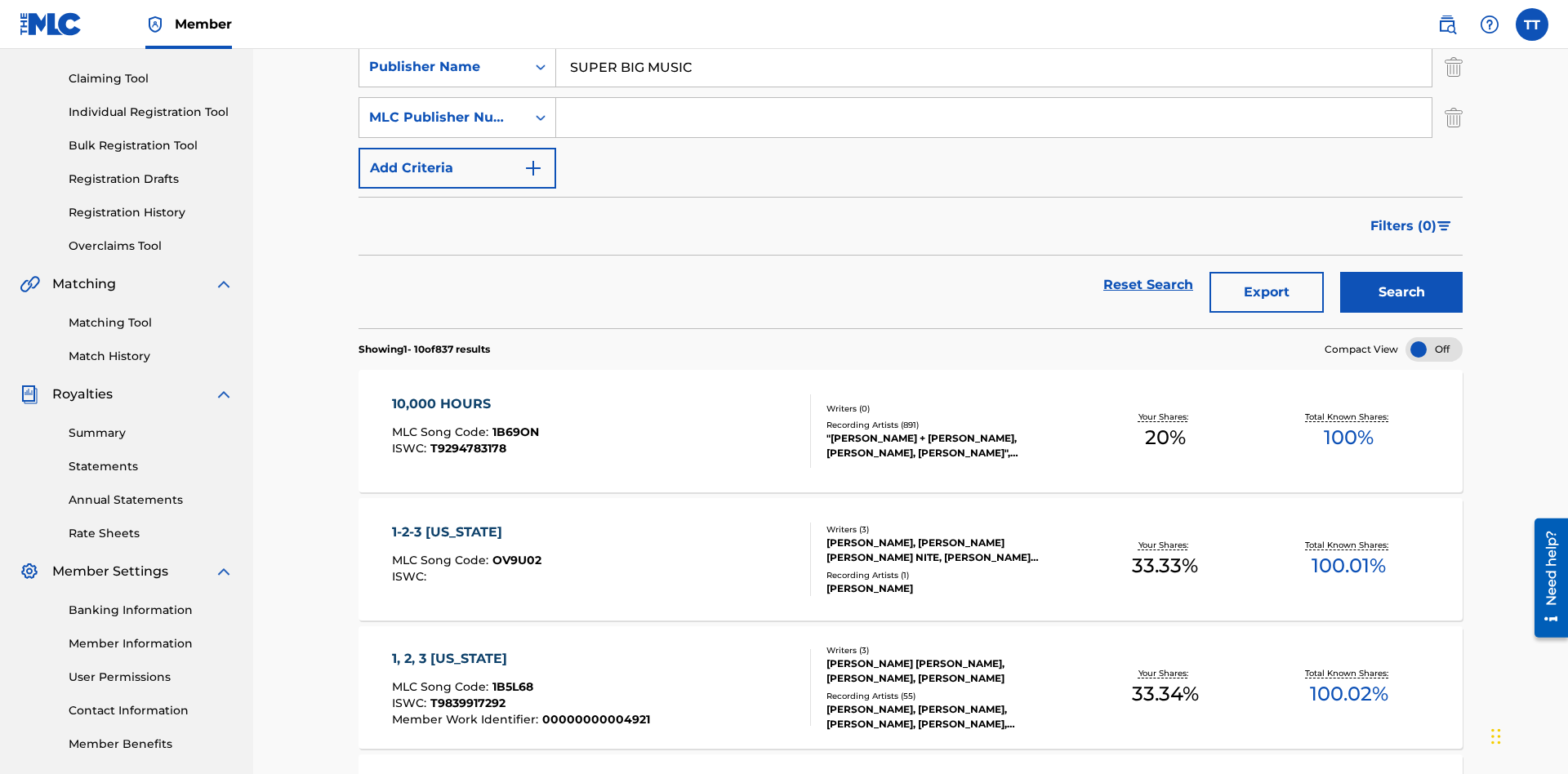
click at [994, 117] on input "Search Form" at bounding box center [994, 117] width 876 height 39
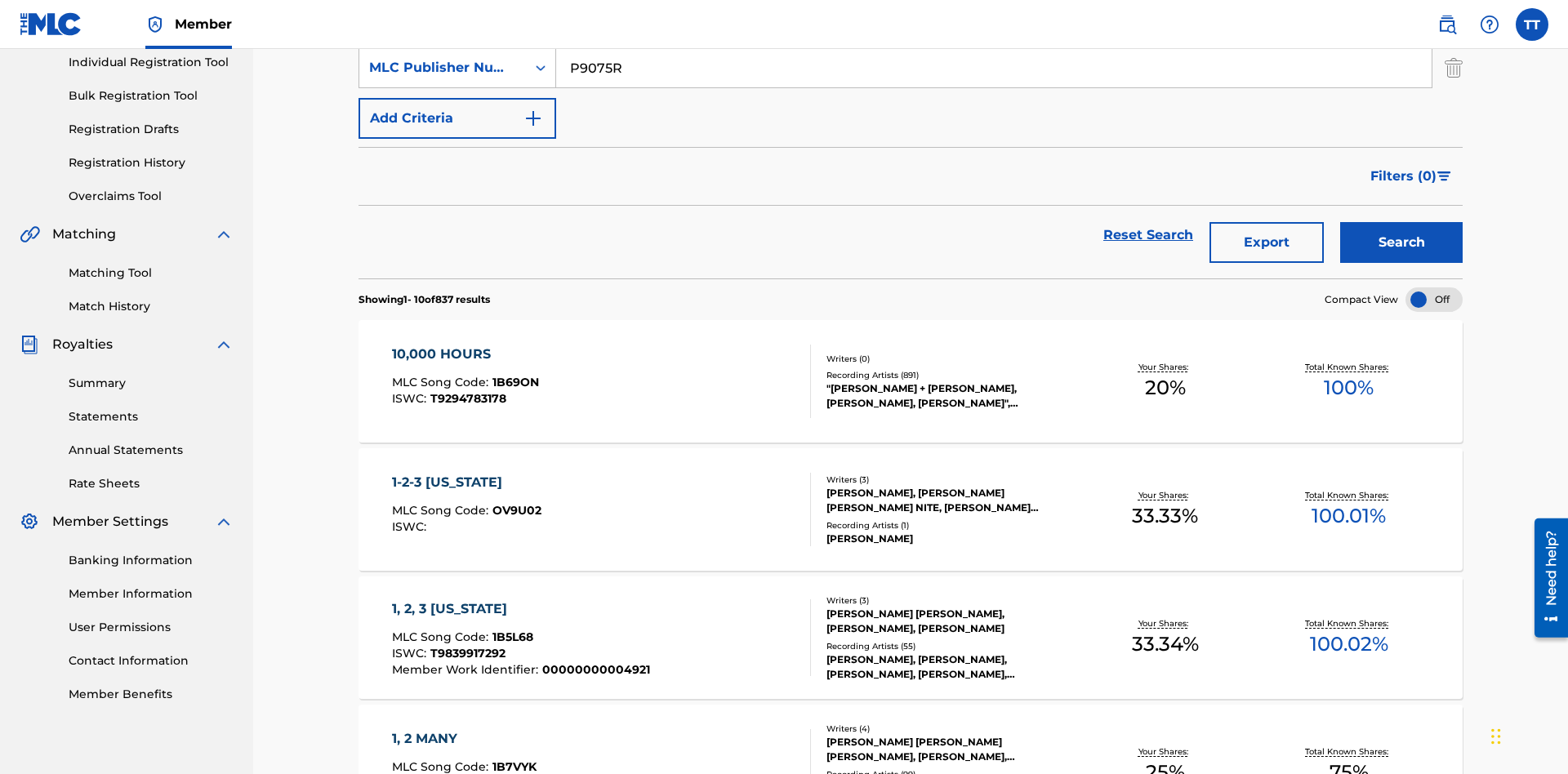
type input "P9075R"
click at [457, 118] on button "Add Criteria" at bounding box center [457, 118] width 198 height 41
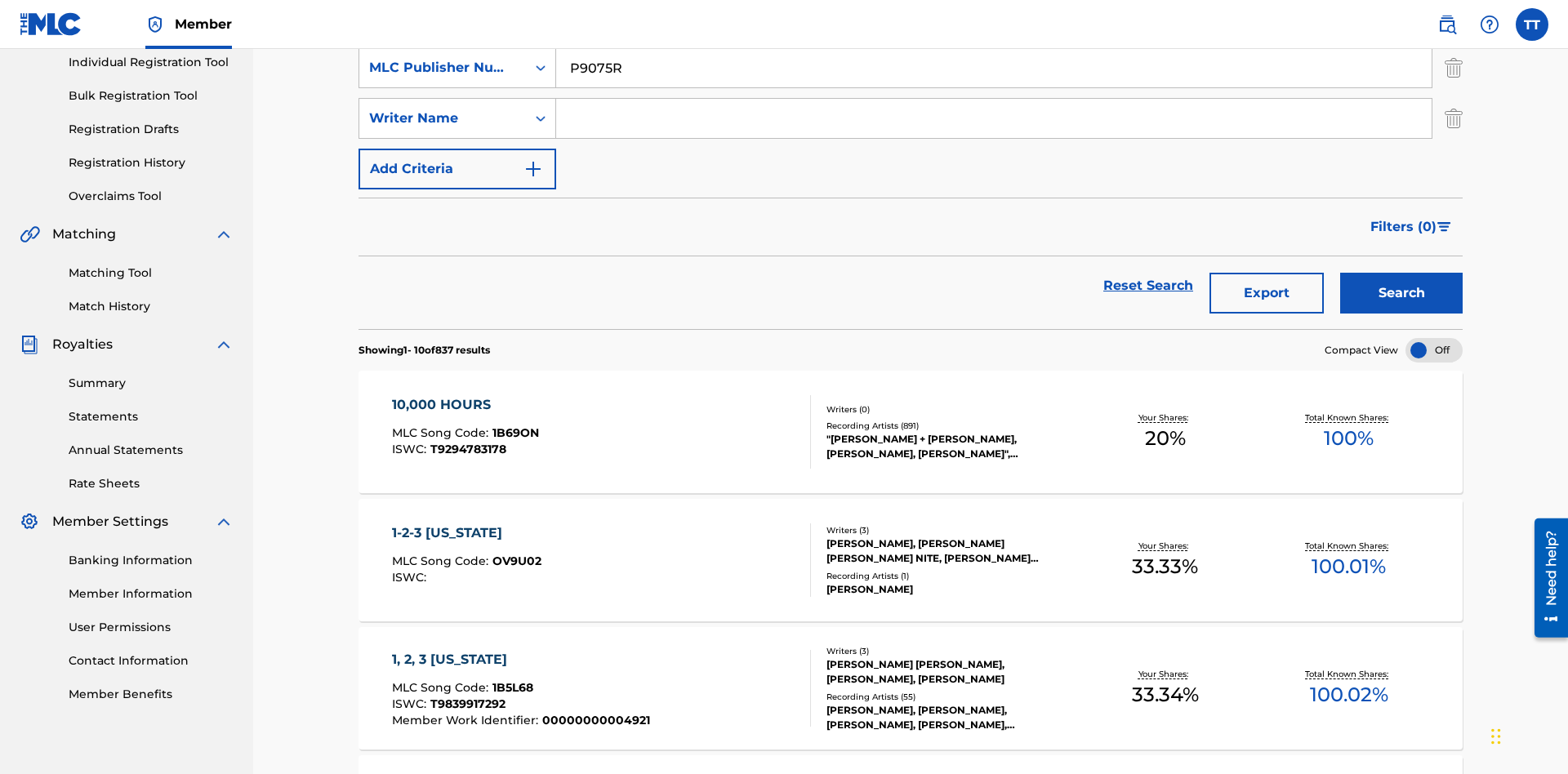
scroll to position [216, 0]
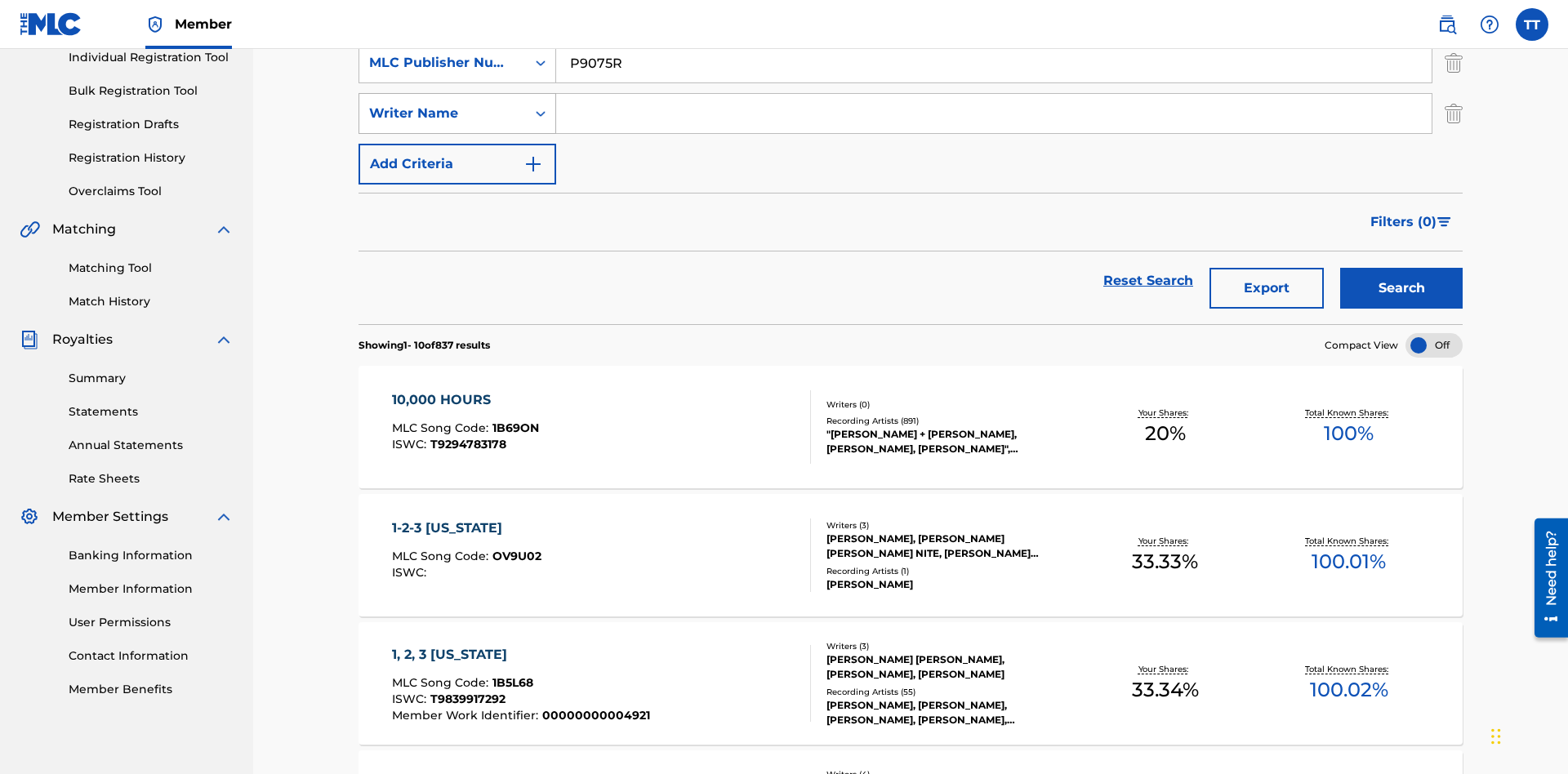
click at [442, 114] on div "Writer Name" at bounding box center [442, 114] width 147 height 20
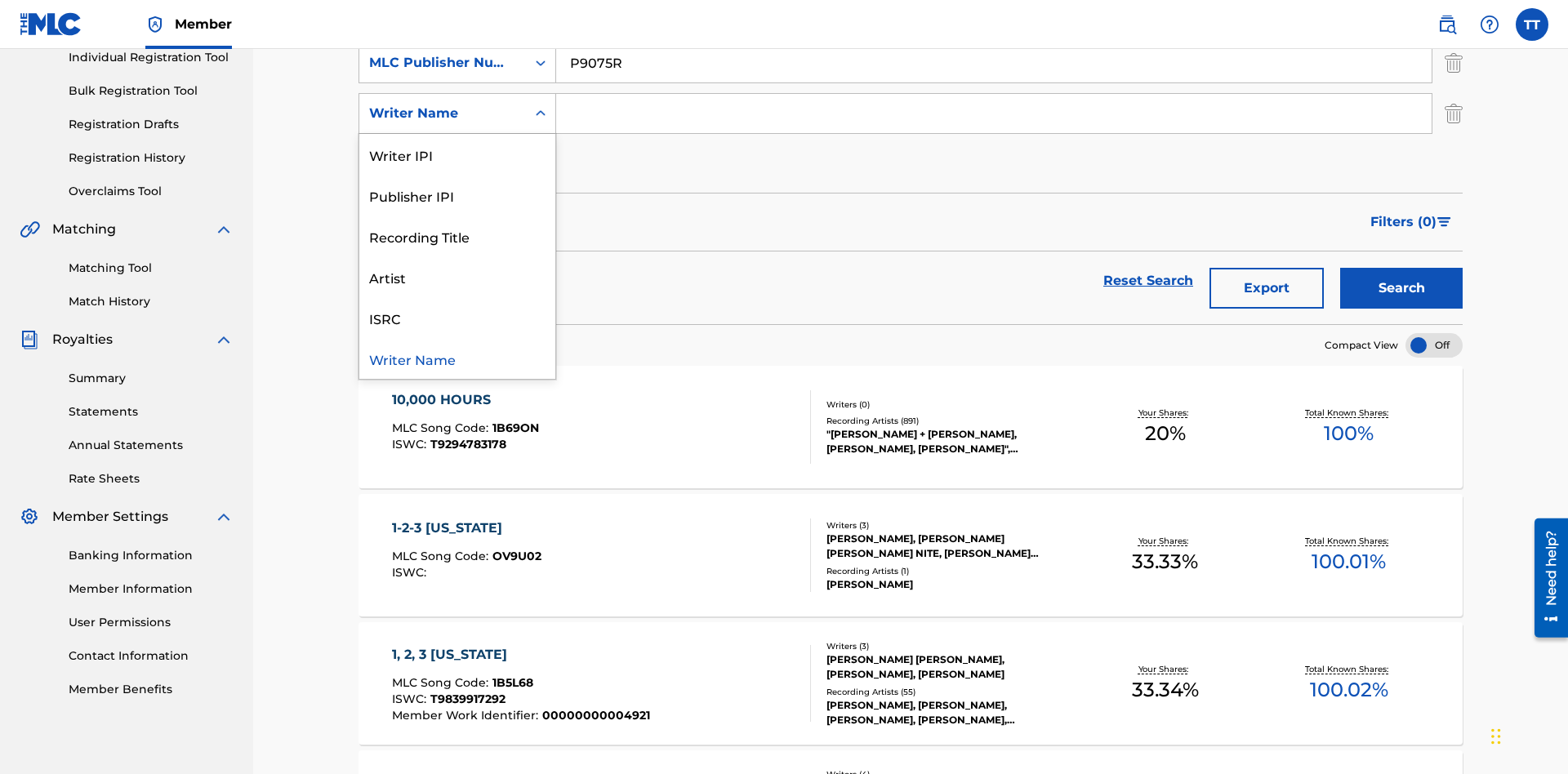
click at [457, 359] on div "Writer Name" at bounding box center [457, 359] width 196 height 41
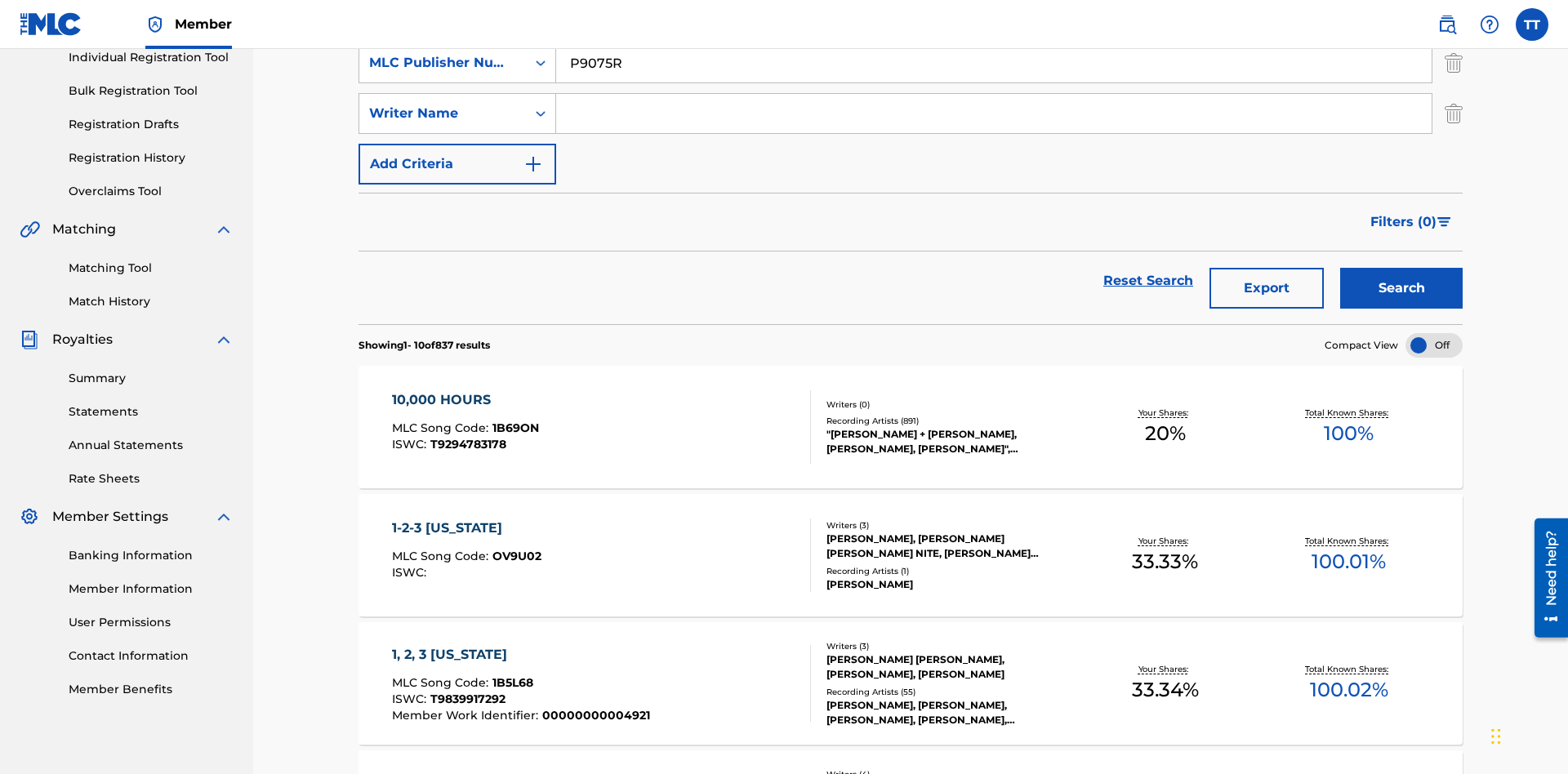
scroll to position [213, 0]
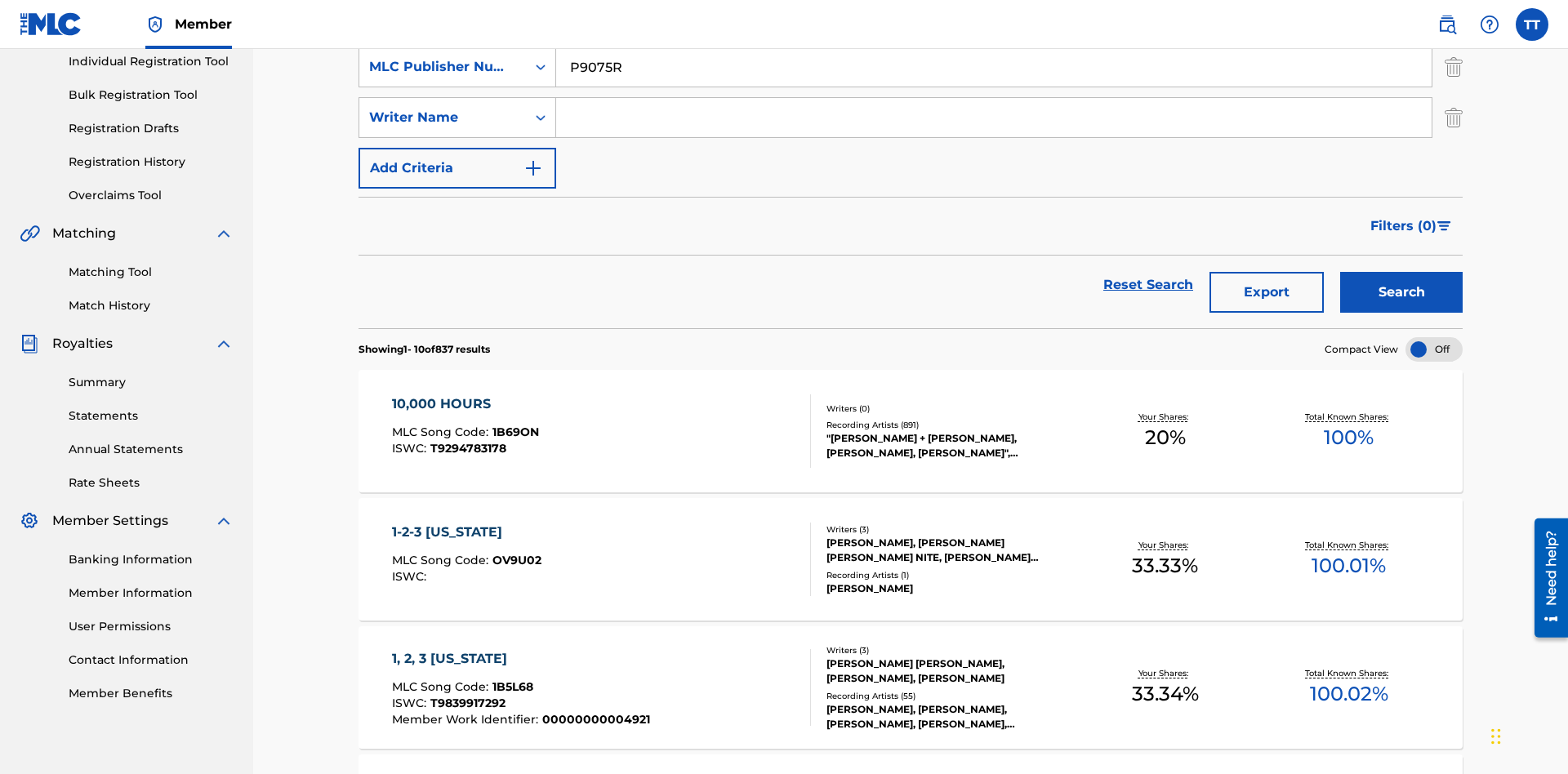
click at [994, 117] on input "Search Form" at bounding box center [994, 117] width 876 height 39
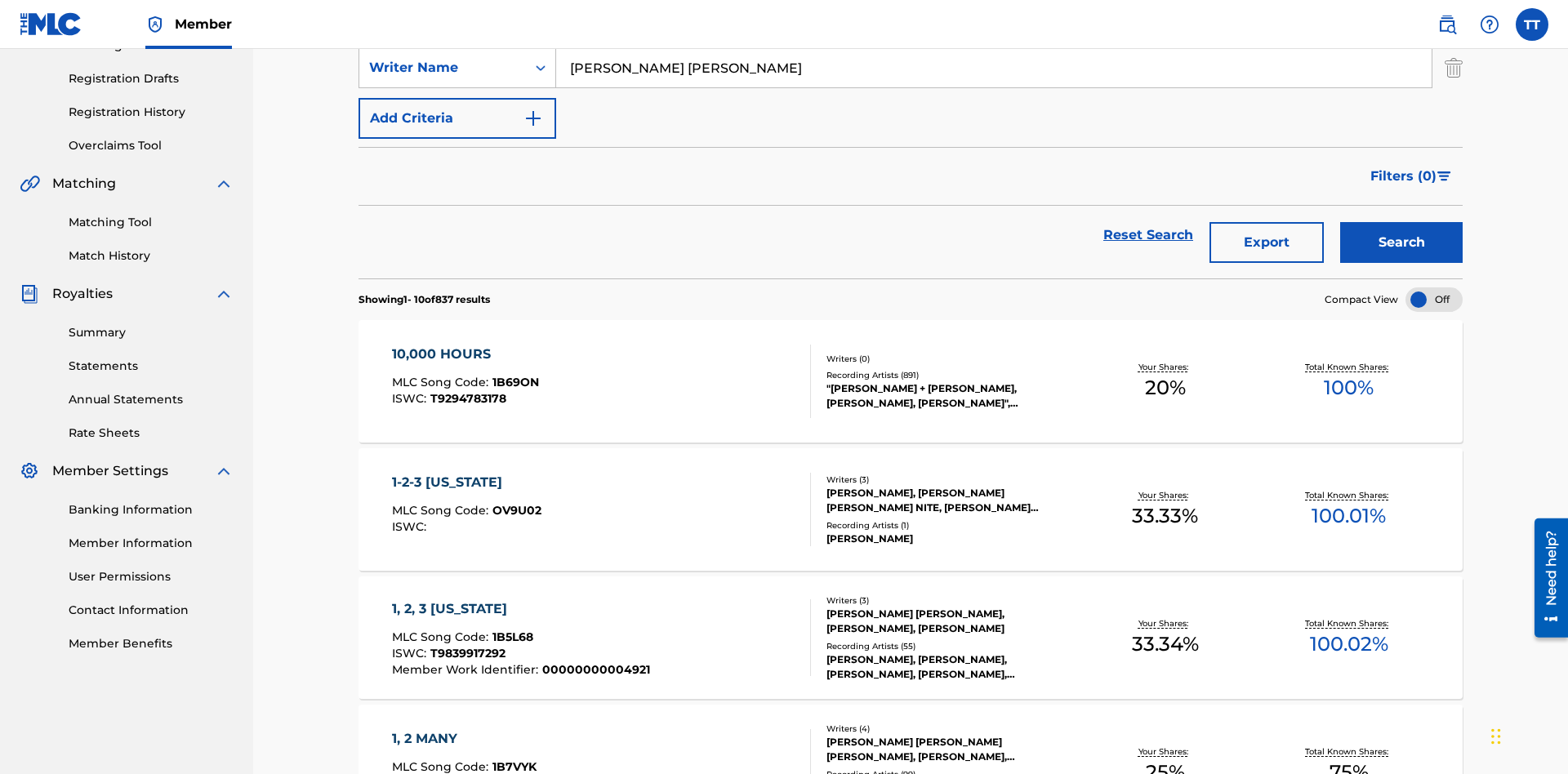
type input "[PERSON_NAME] [PERSON_NAME]"
click at [457, 118] on button "Add Criteria" at bounding box center [457, 118] width 198 height 41
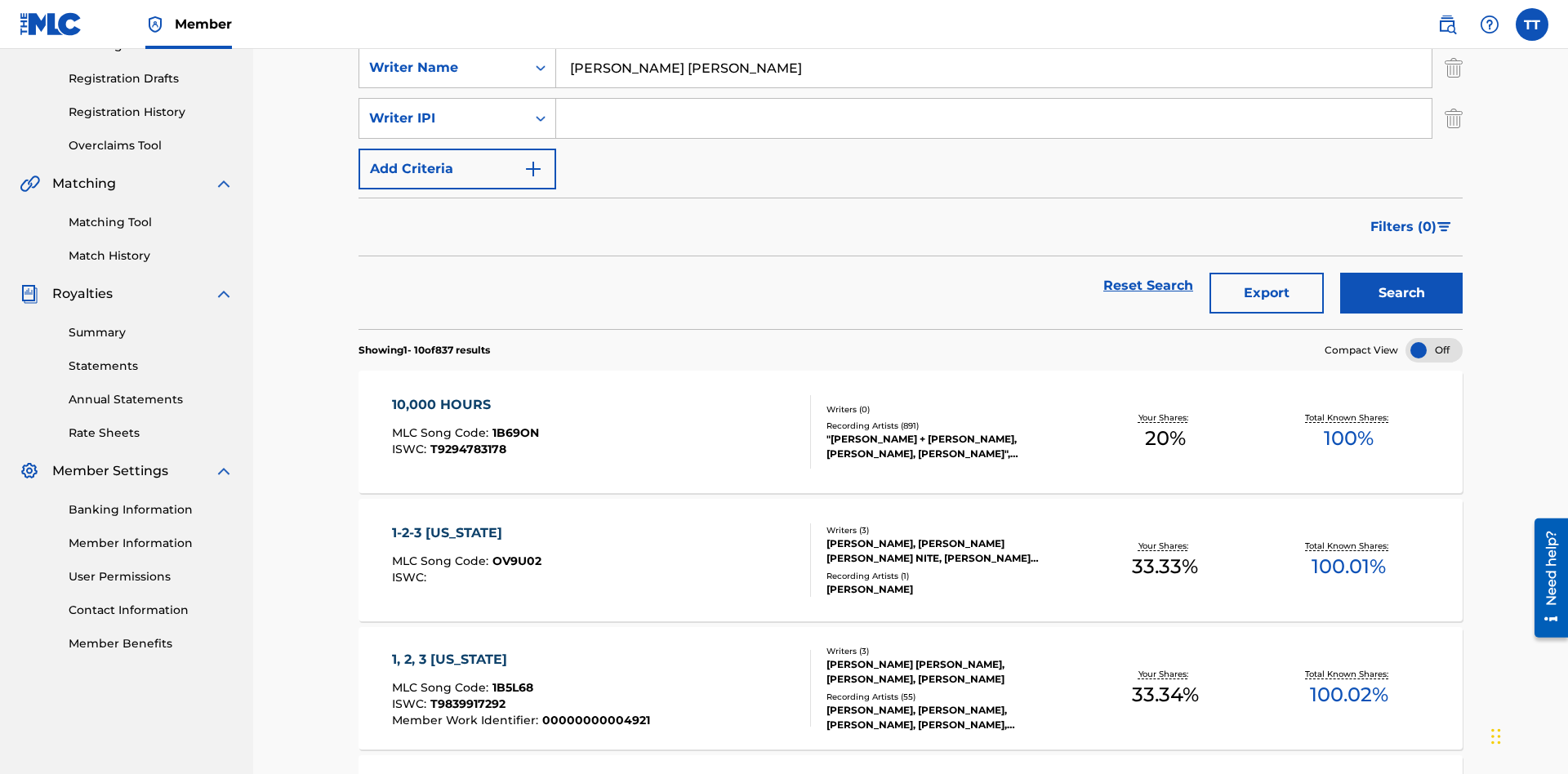
scroll to position [267, 0]
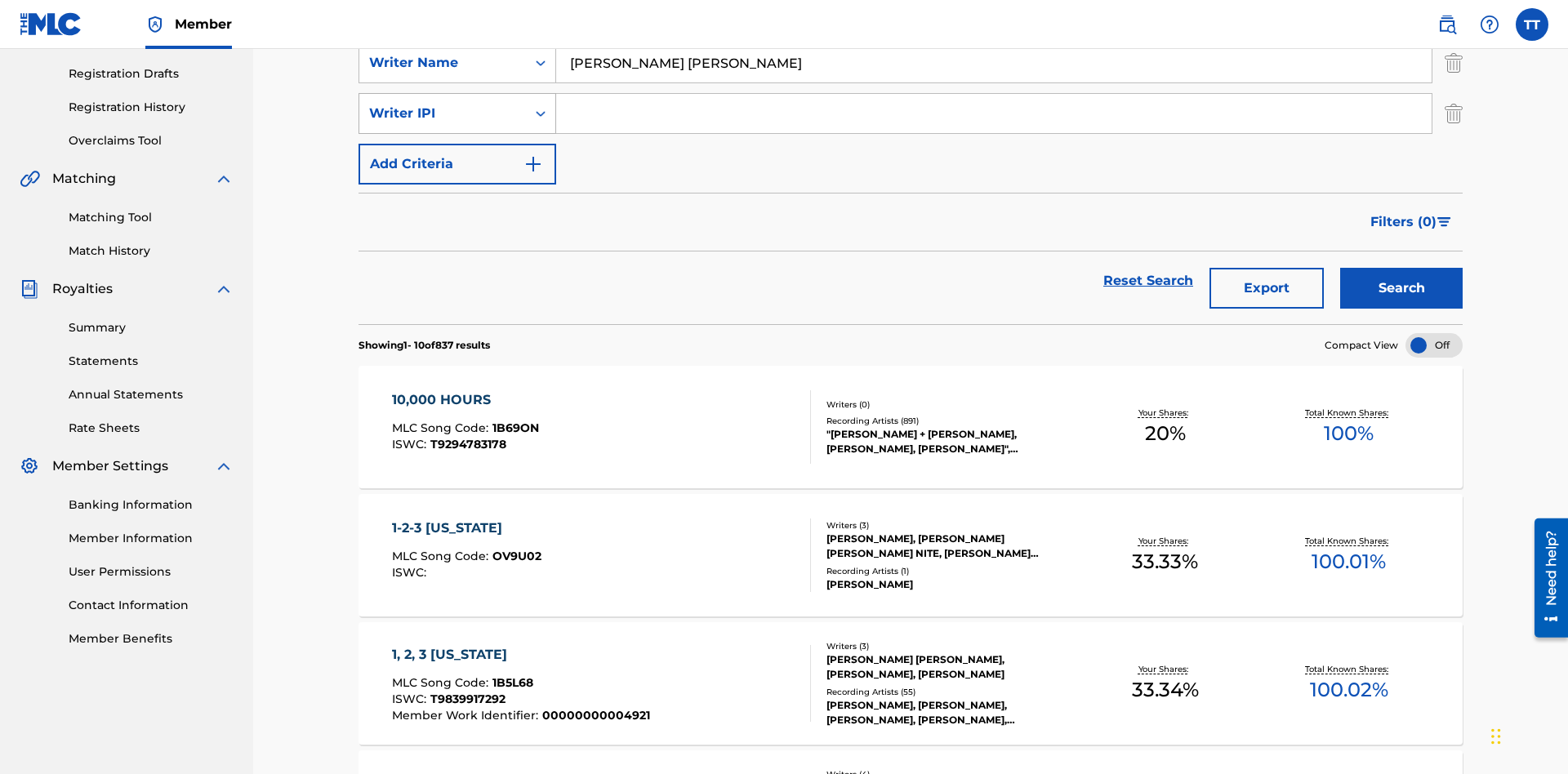
click at [442, 114] on div "Writer IPI" at bounding box center [442, 114] width 147 height 20
click at [457, 318] on div "Writer IPI" at bounding box center [457, 318] width 196 height 41
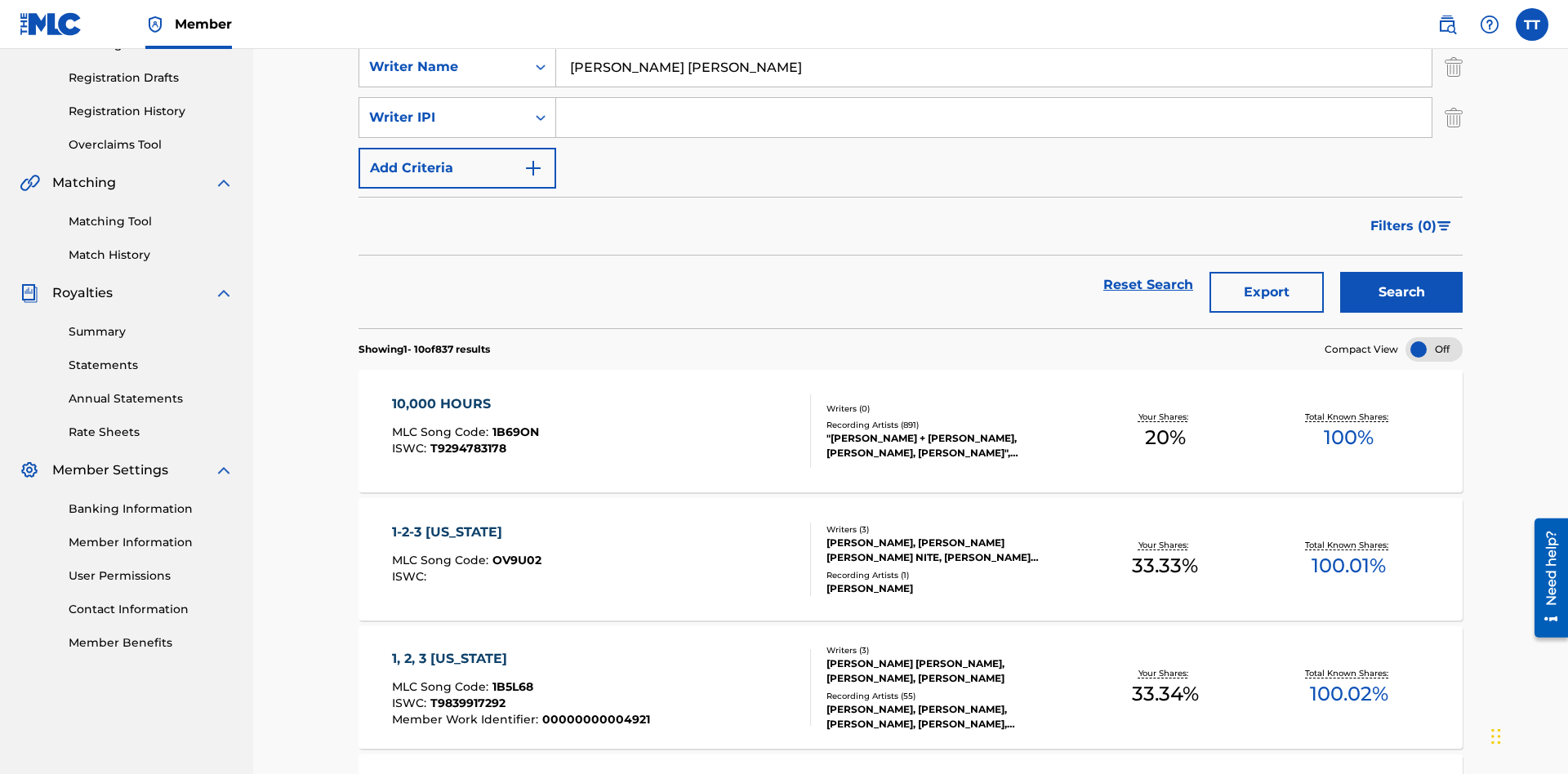
click at [994, 117] on input "Search Form" at bounding box center [994, 117] width 876 height 39
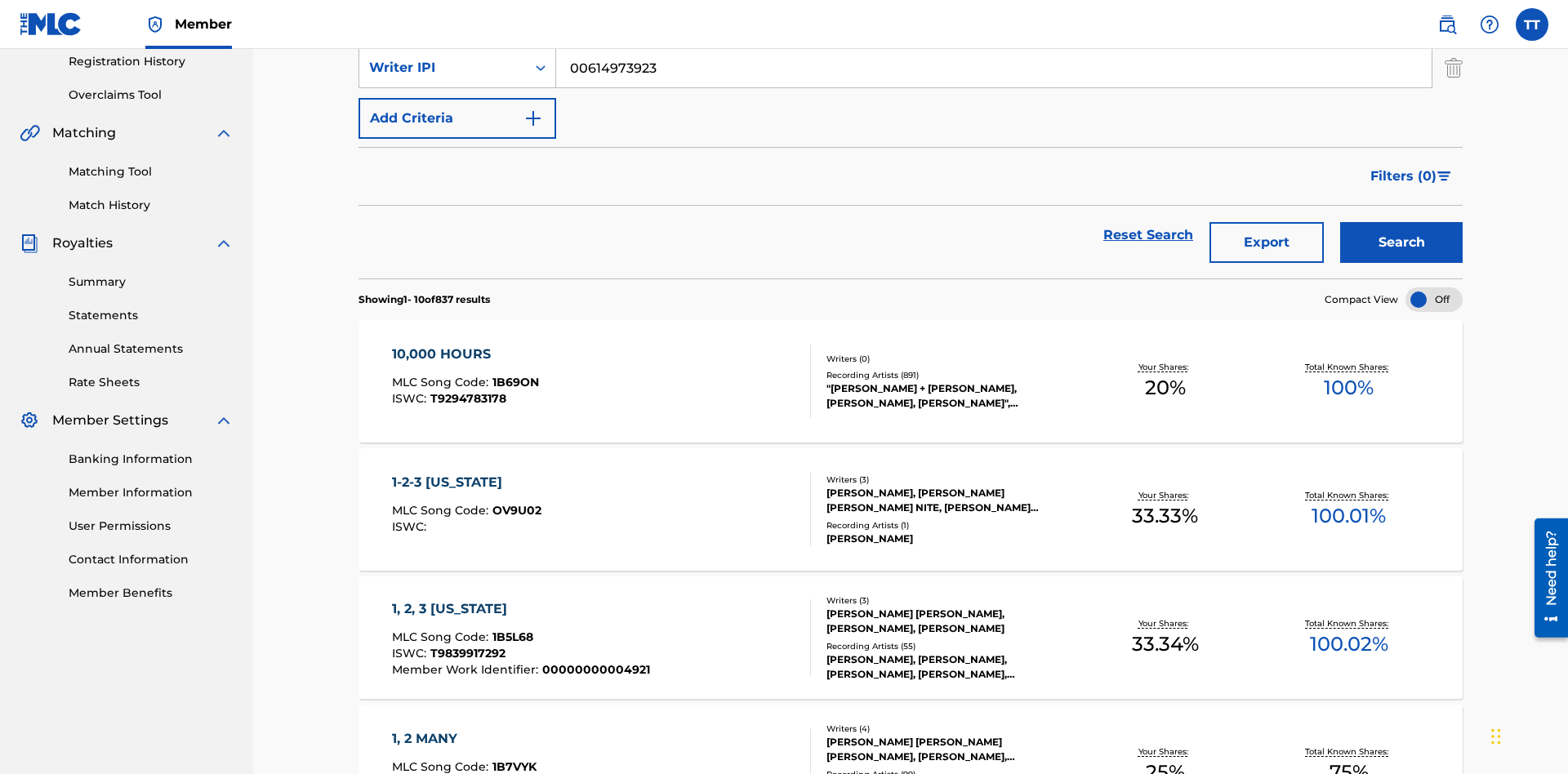
type input "00614973923"
click at [457, 118] on button "Add Criteria" at bounding box center [457, 118] width 198 height 41
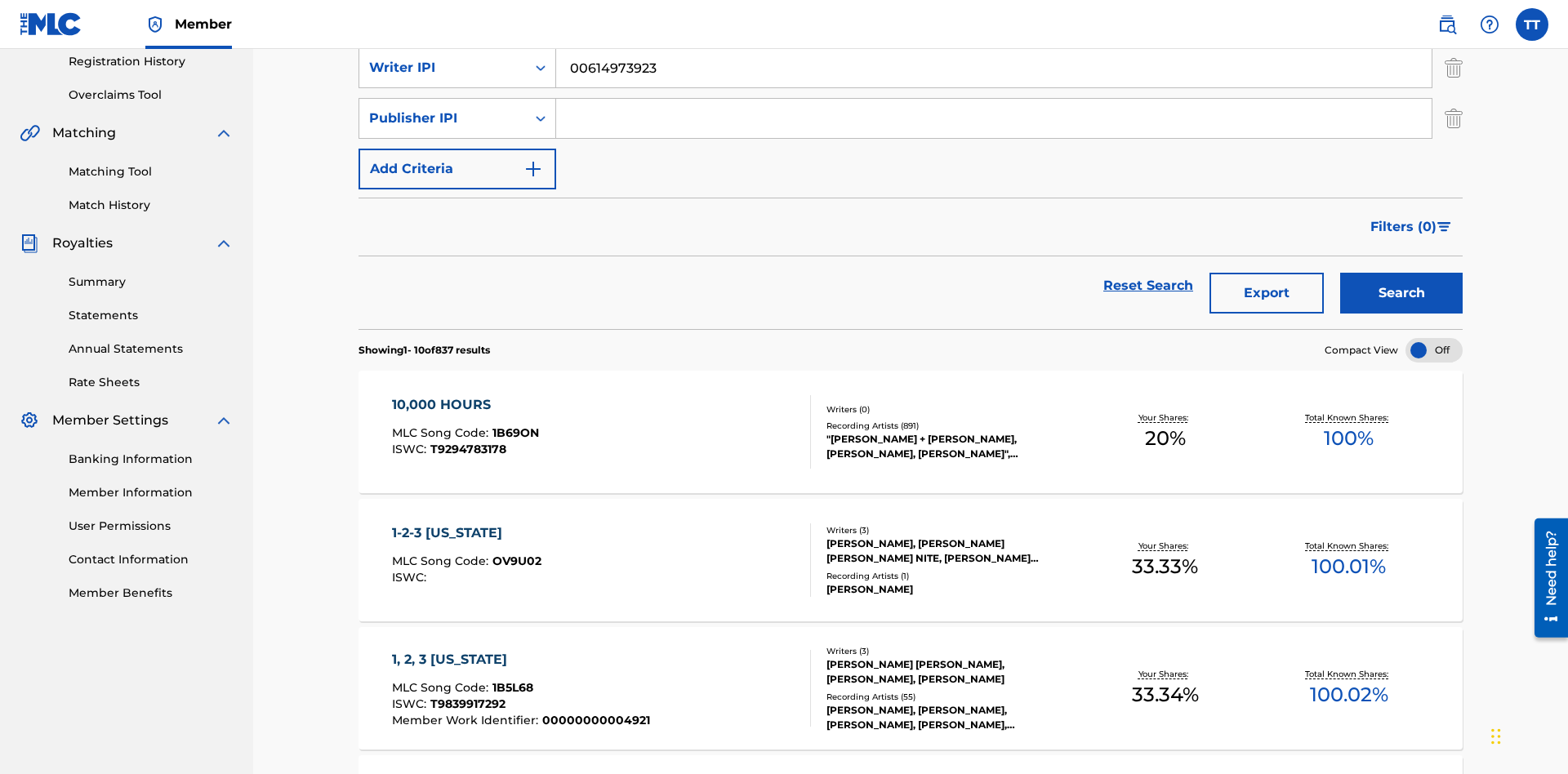
scroll to position [318, 0]
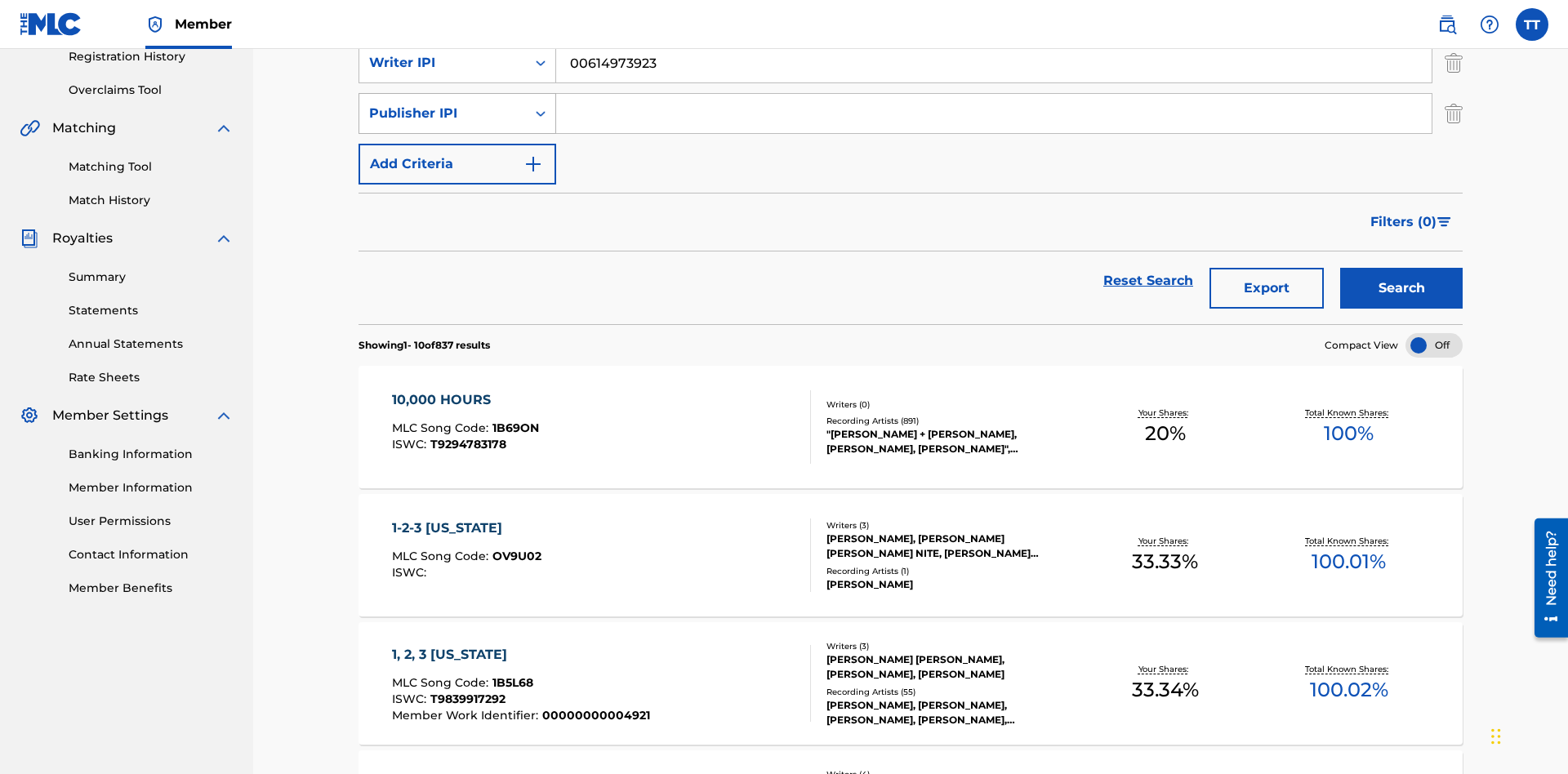
click at [442, 114] on div "Publisher IPI" at bounding box center [442, 114] width 147 height 20
click at [457, 277] on div "Publisher IPI" at bounding box center [457, 277] width 196 height 41
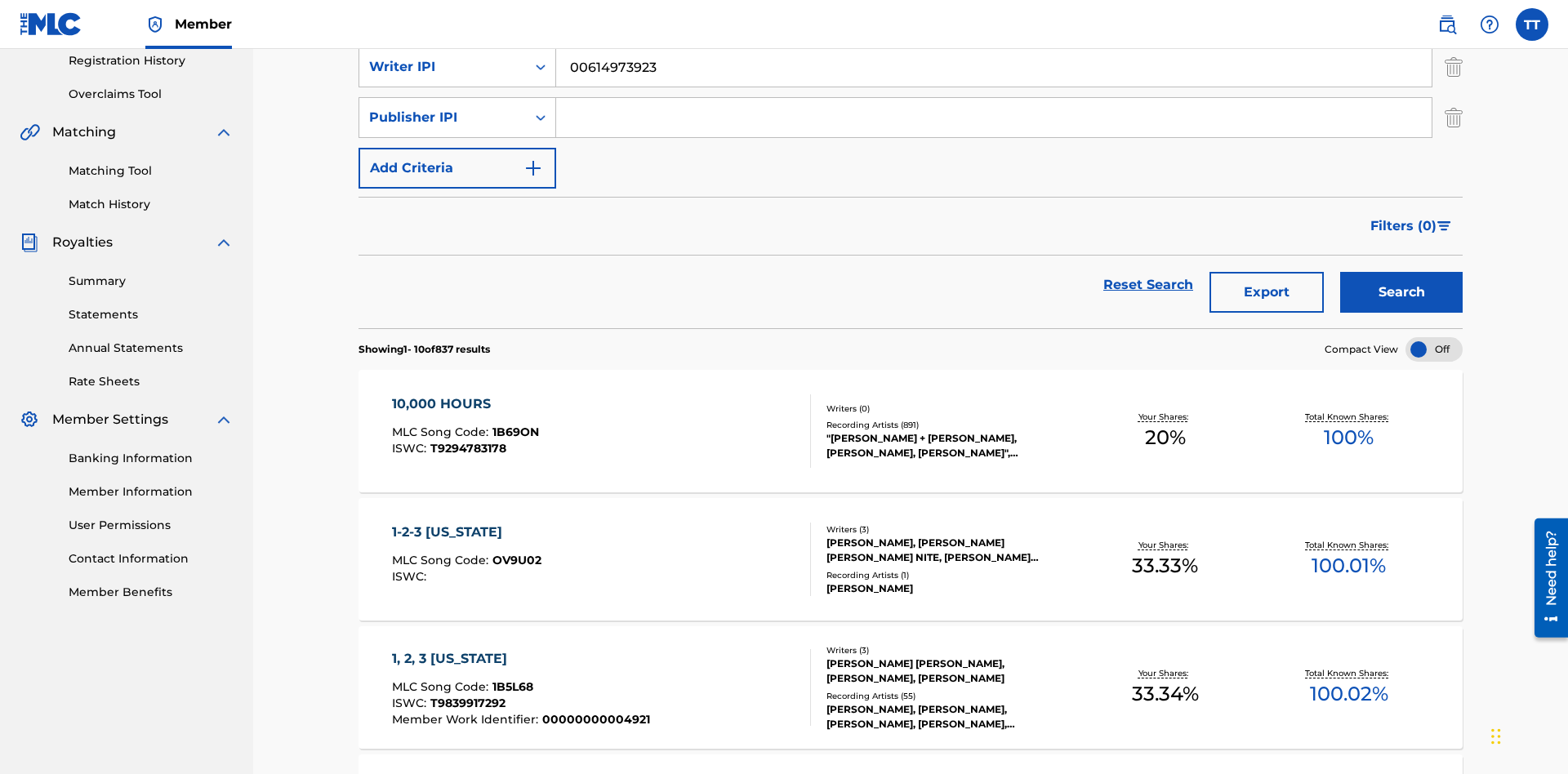
click at [994, 117] on input "Search Form" at bounding box center [994, 117] width 876 height 39
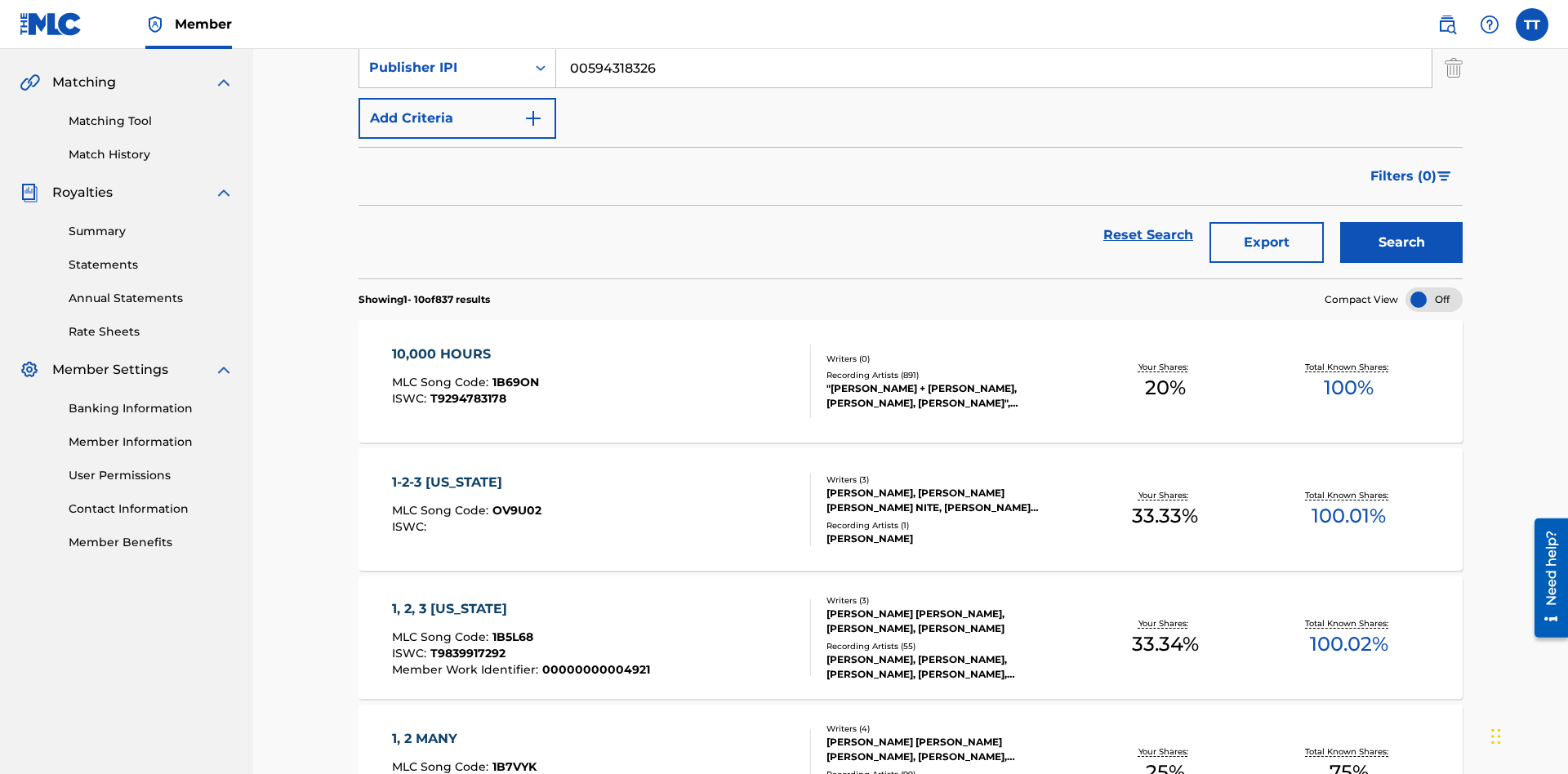
type input "00594318326"
click at [457, 118] on button "Add Criteria" at bounding box center [457, 118] width 198 height 41
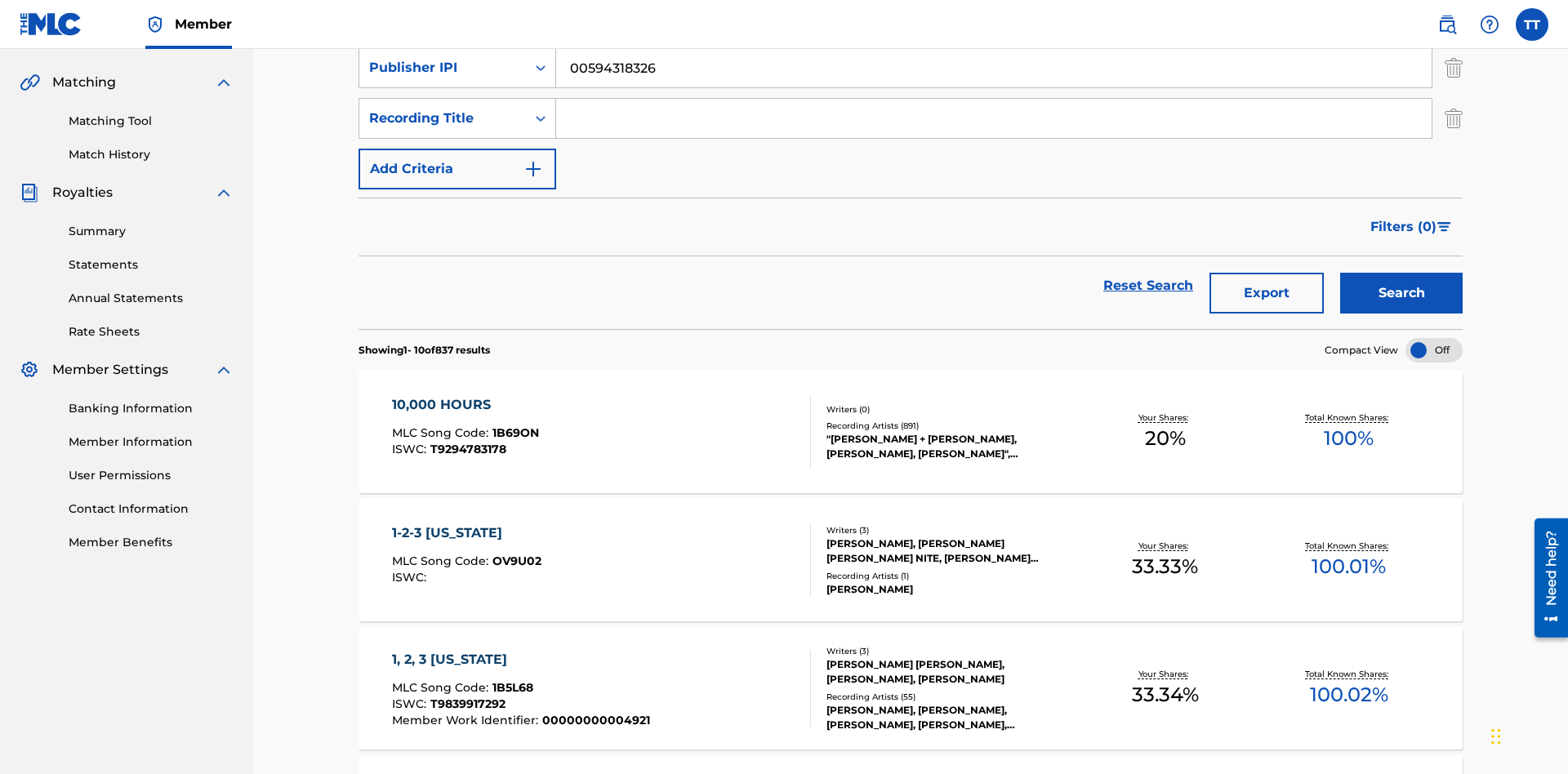
scroll to position [368, 0]
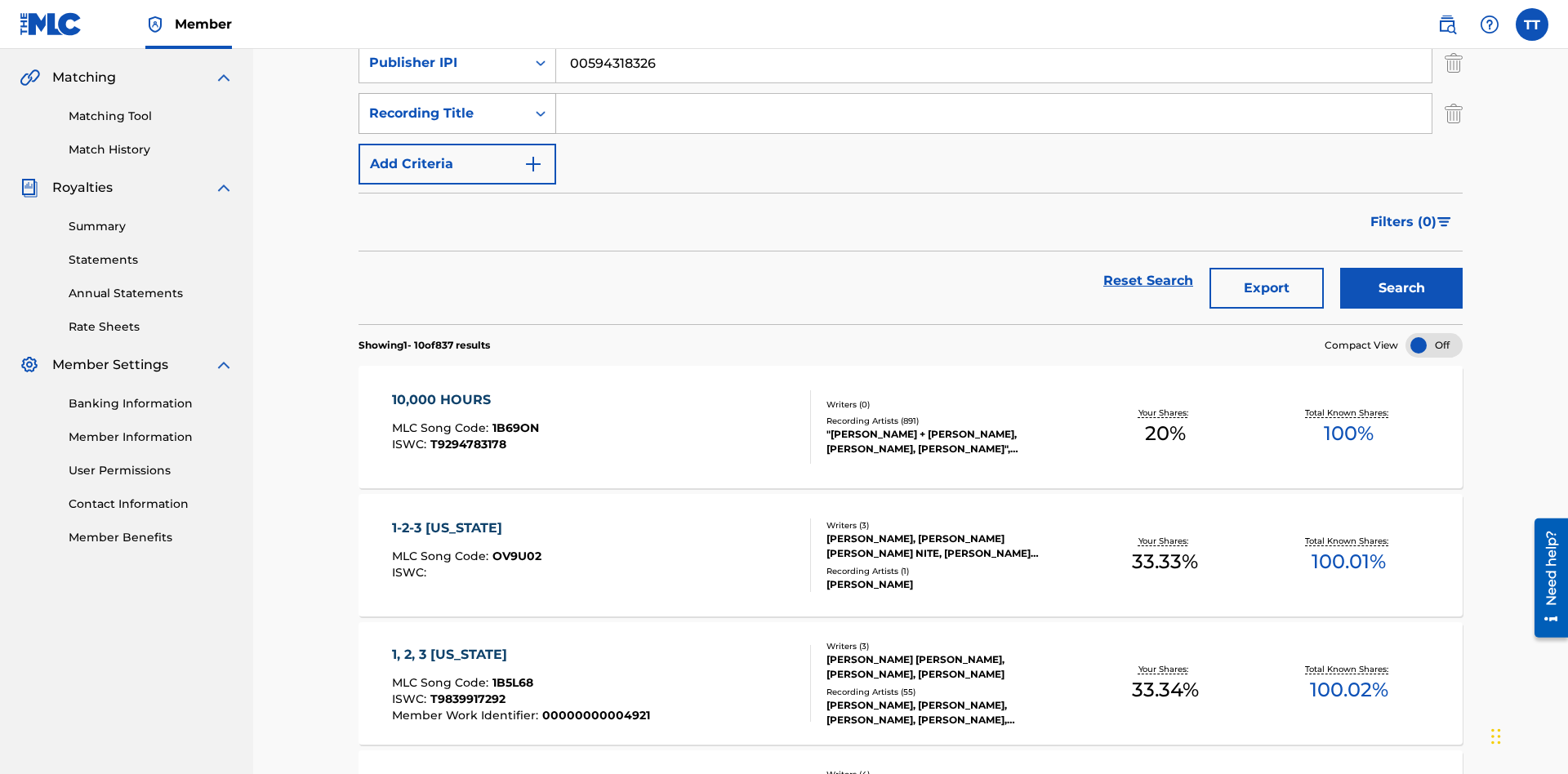
click at [442, 114] on div "Recording Title" at bounding box center [442, 114] width 147 height 20
click at [457, 154] on div "Artist" at bounding box center [457, 155] width 196 height 41
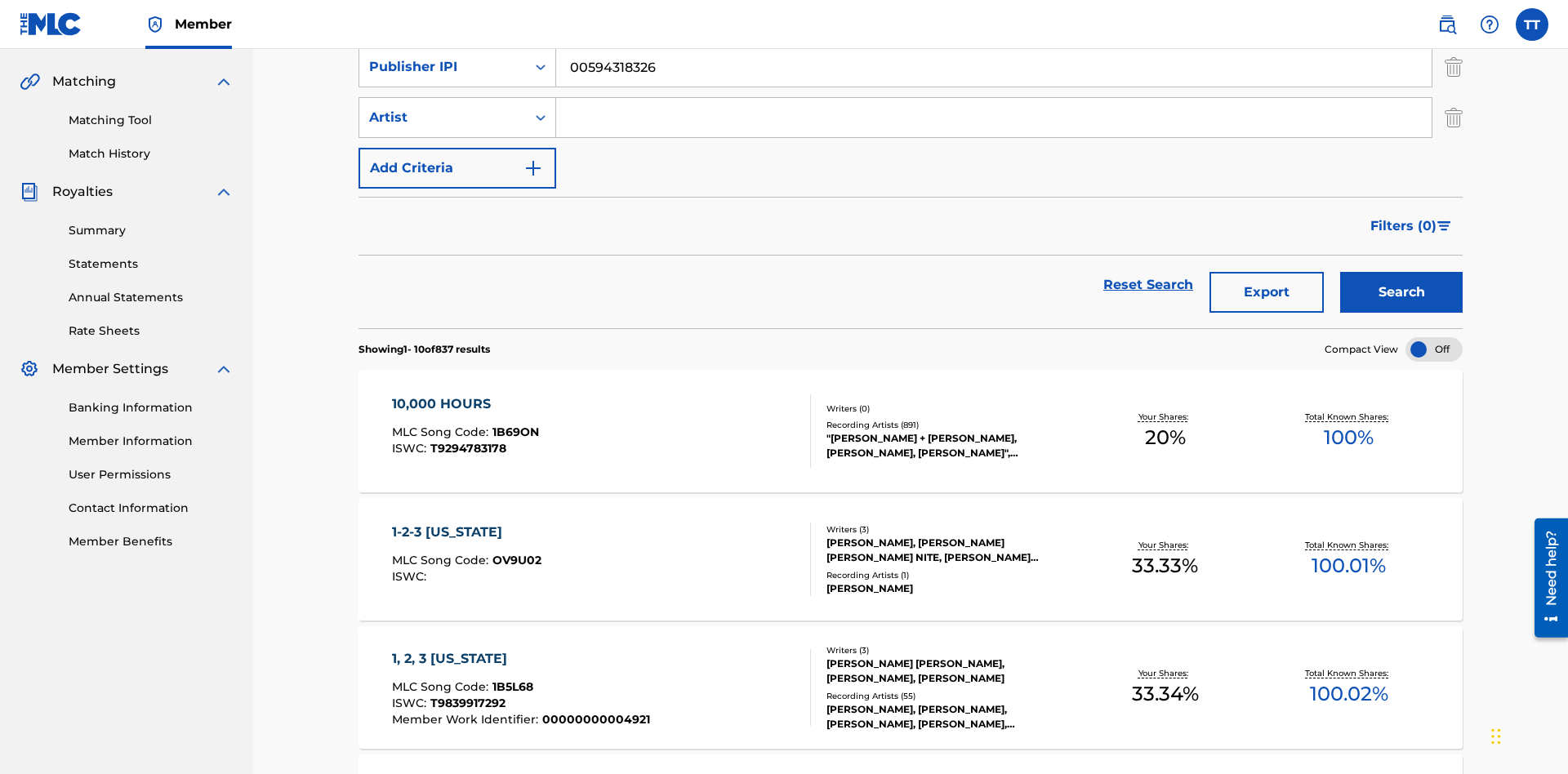
click at [994, 117] on input "Search Form" at bounding box center [994, 117] width 876 height 39
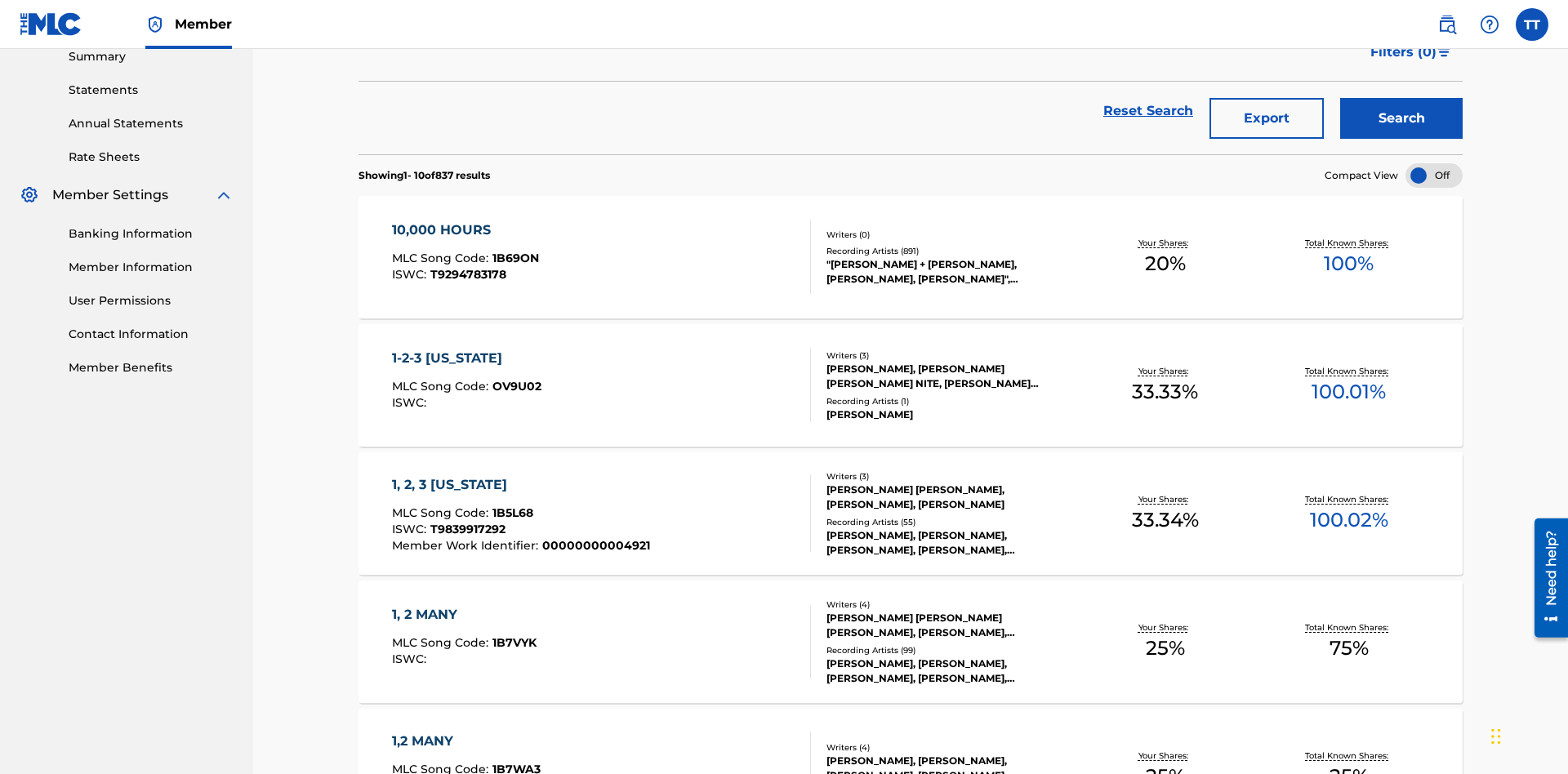
type input "[PERSON_NAME]"
click at [1402, 118] on button "Search" at bounding box center [1402, 118] width 123 height 41
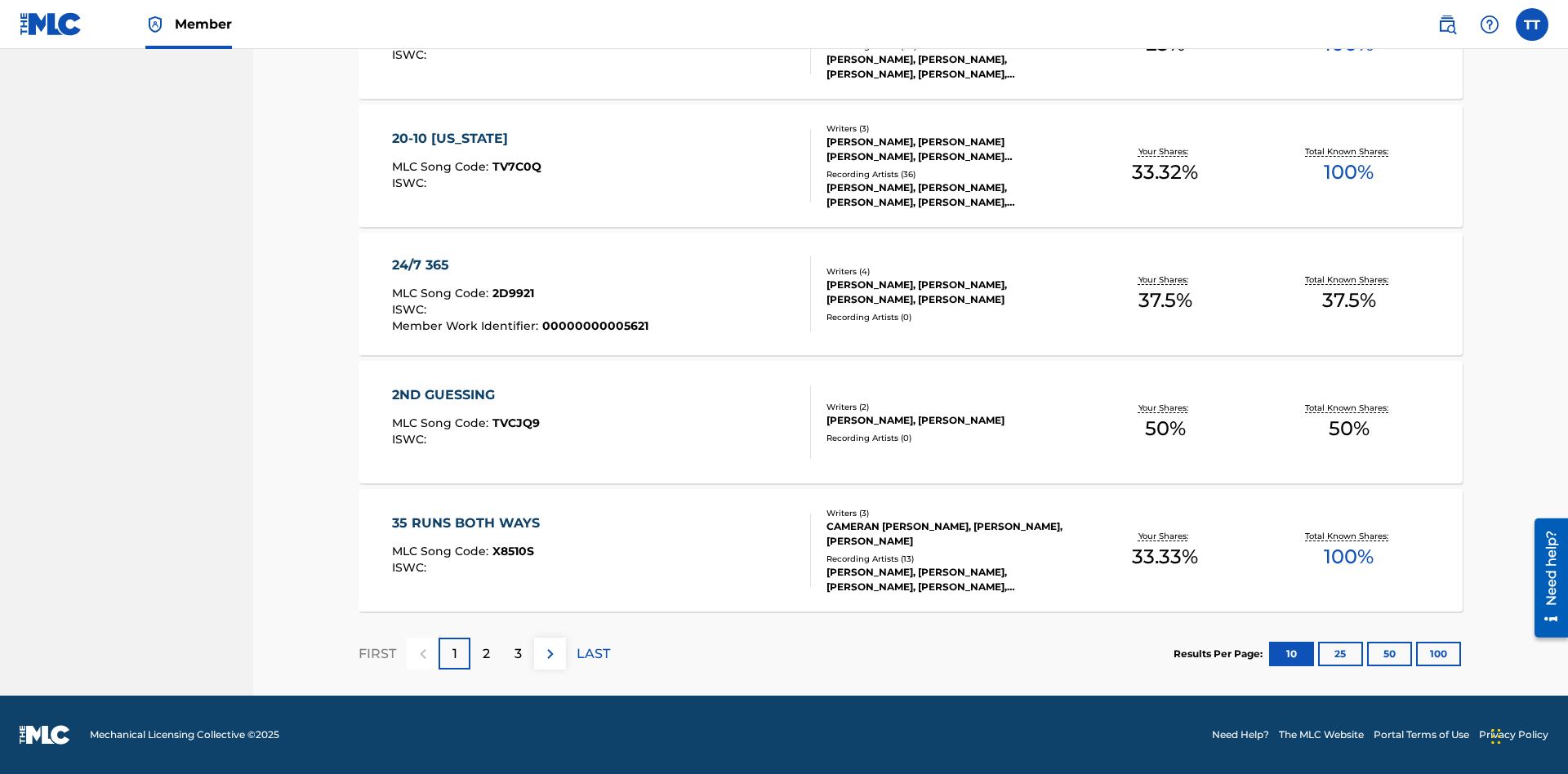
click at [1416, 653] on button "100" at bounding box center [1438, 654] width 44 height 25
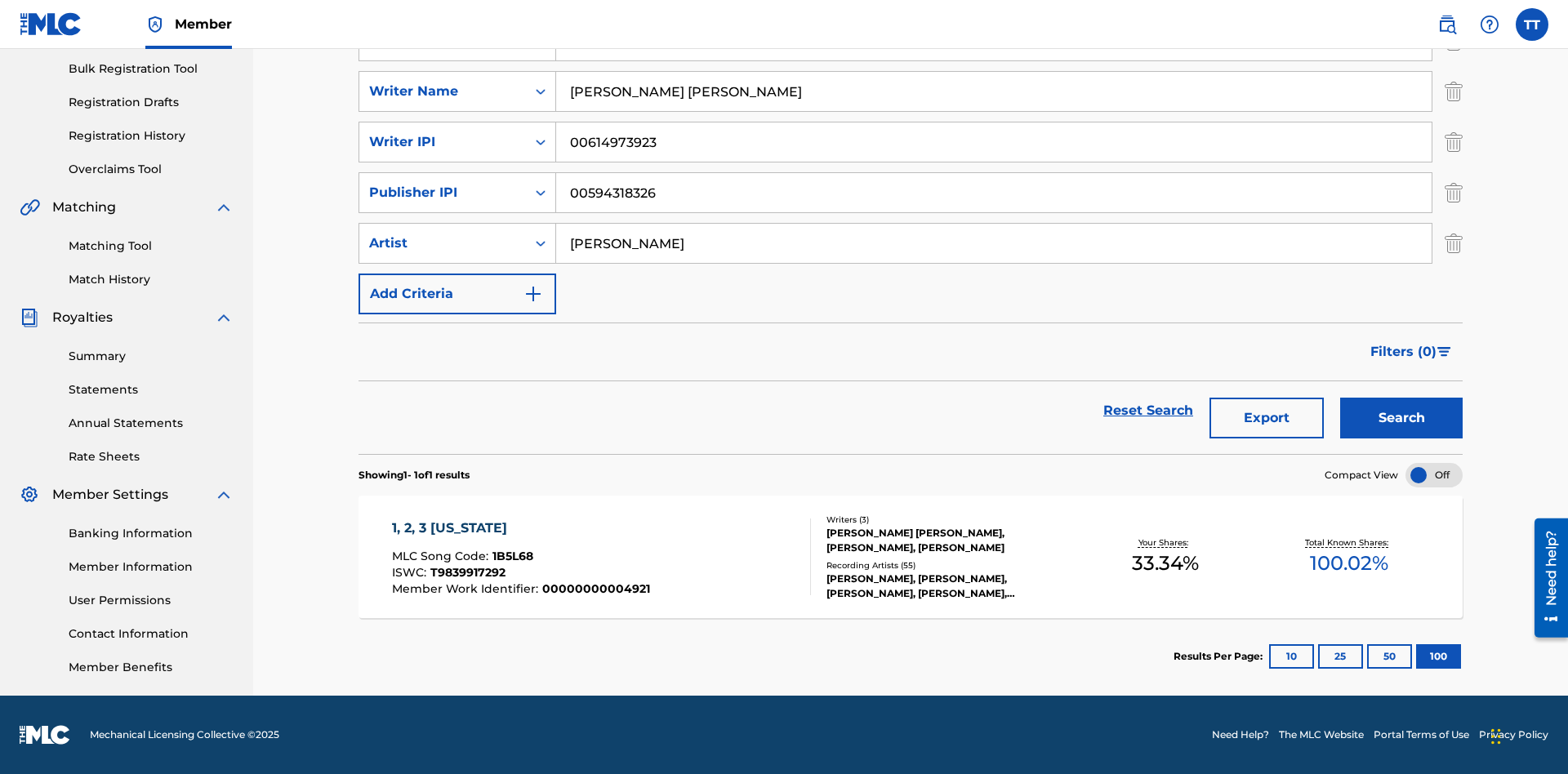
click at [511, 556] on span "1B5L68" at bounding box center [513, 556] width 41 height 15
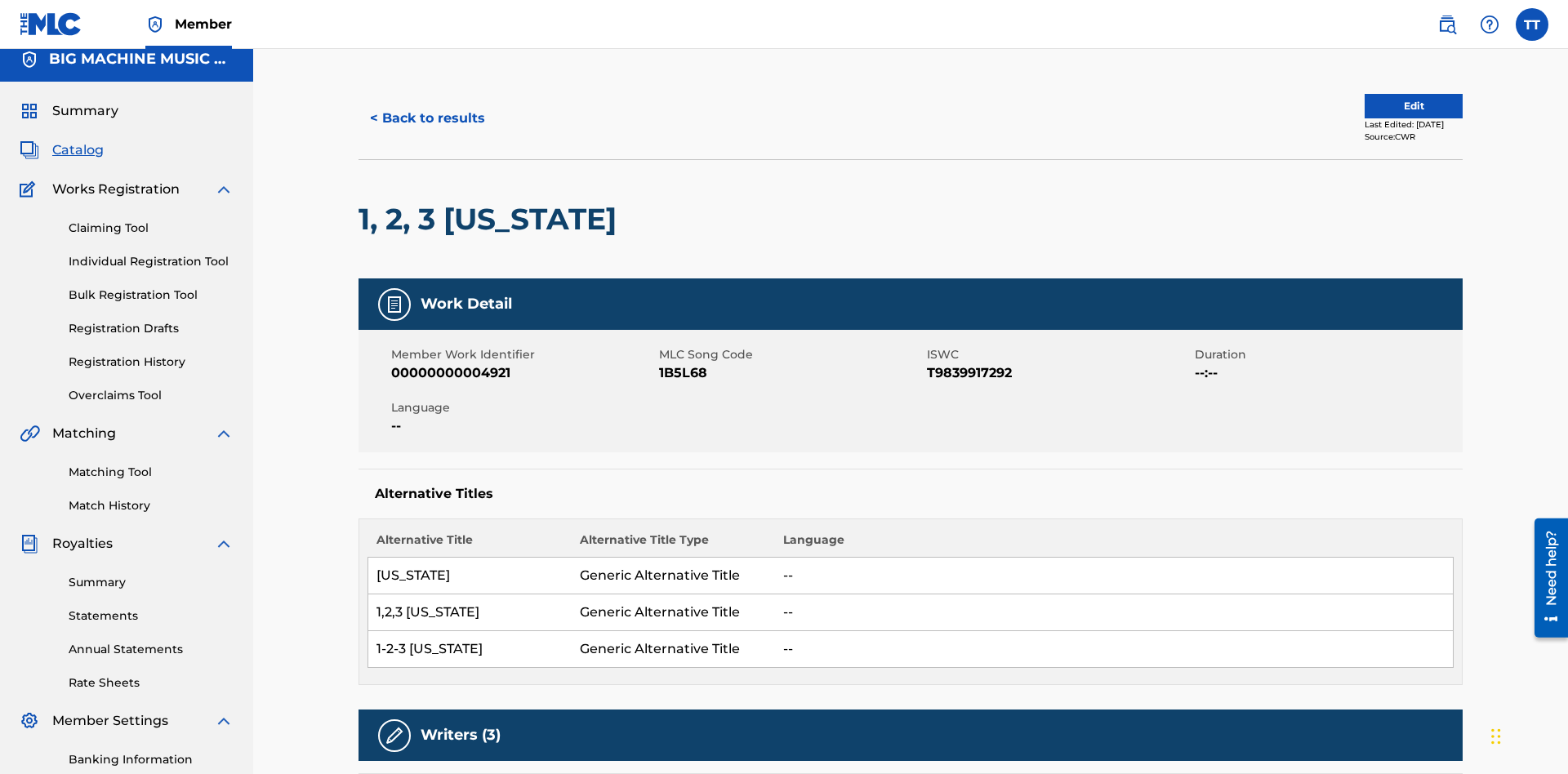
click at [426, 118] on button "< Back to results" at bounding box center [427, 118] width 138 height 41
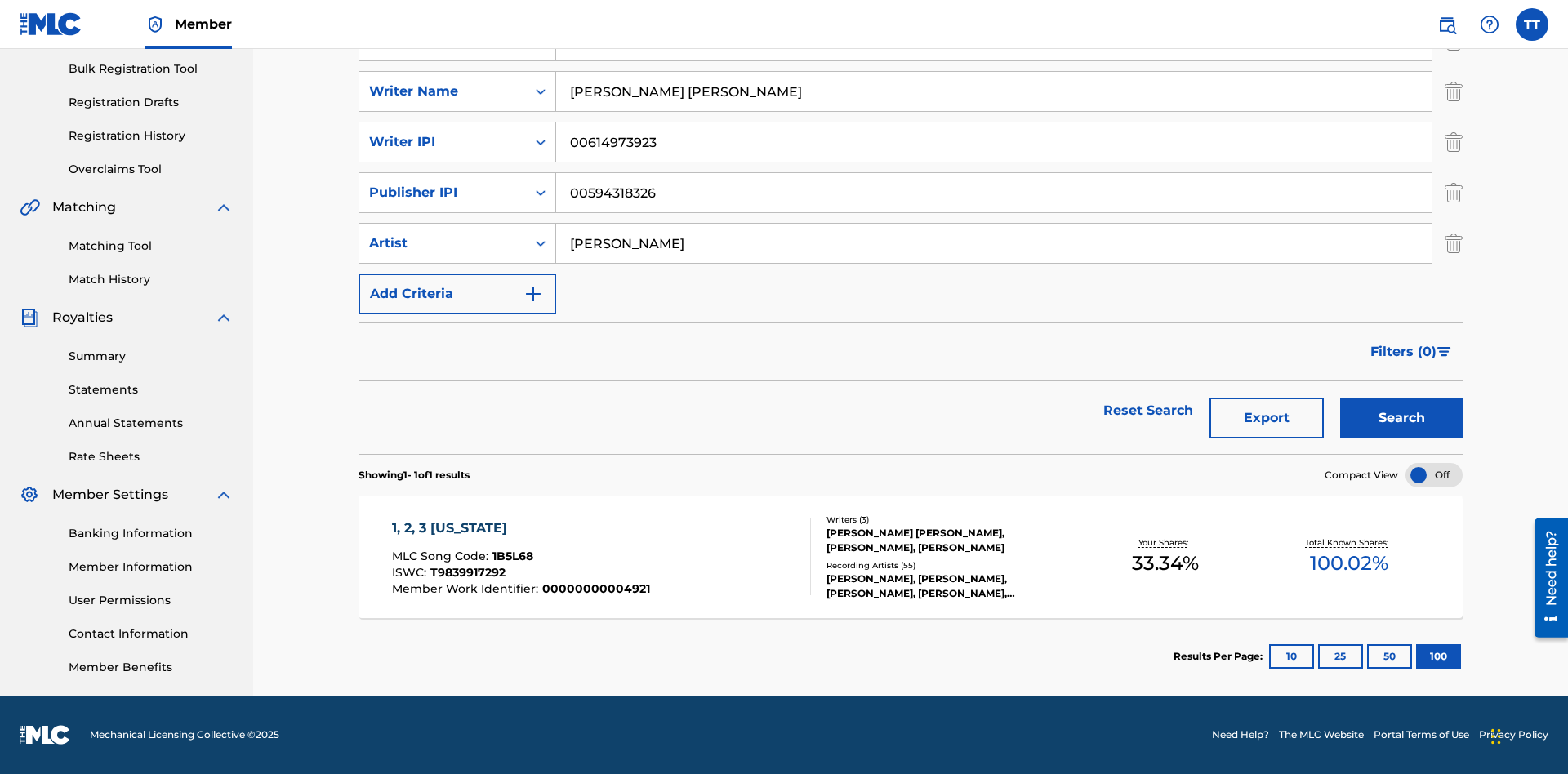
click at [1266, 418] on button "Export" at bounding box center [1266, 418] width 114 height 41
